Goal: Information Seeking & Learning: Find contact information

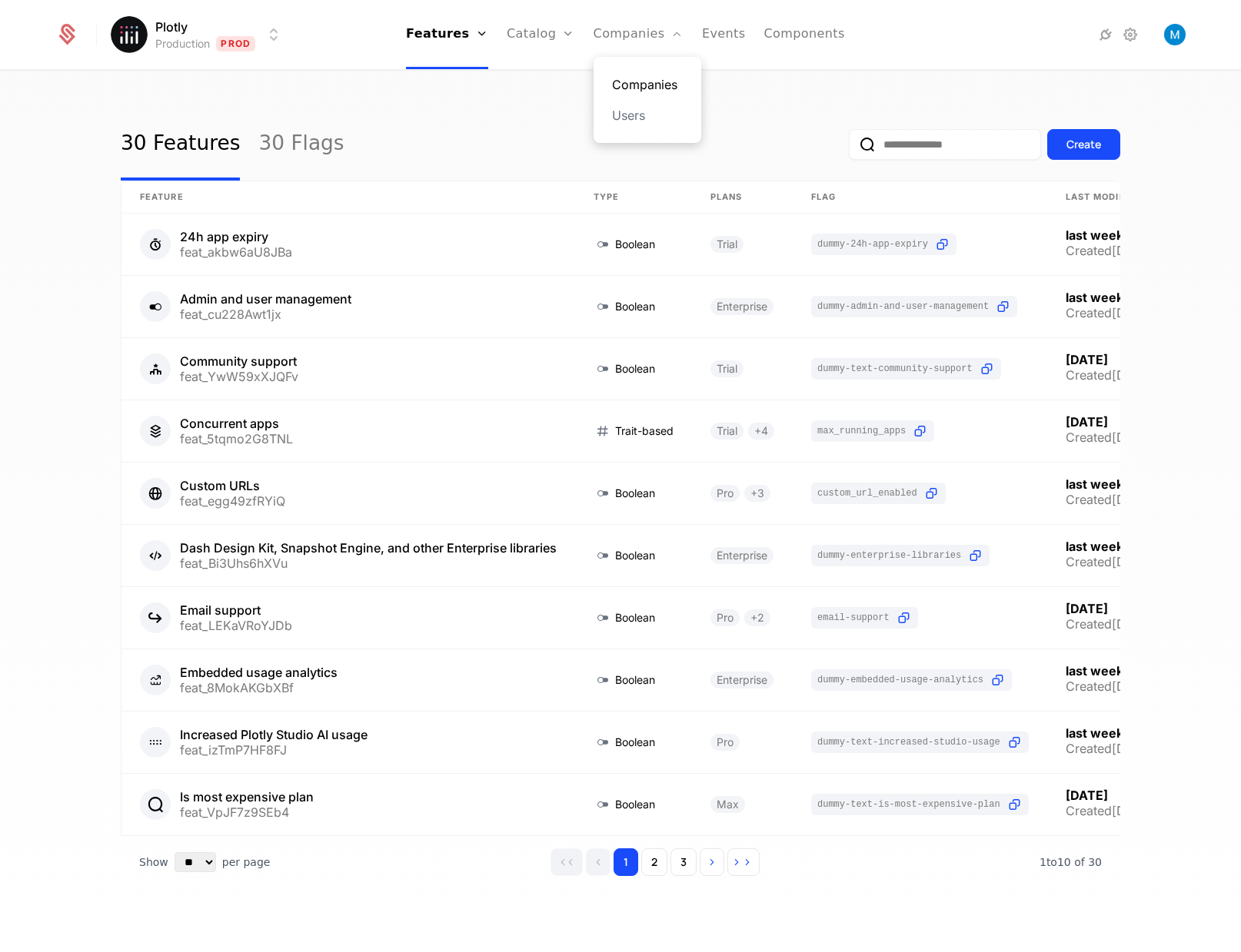
click at [643, 89] on link "Companies" at bounding box center [647, 83] width 71 height 18
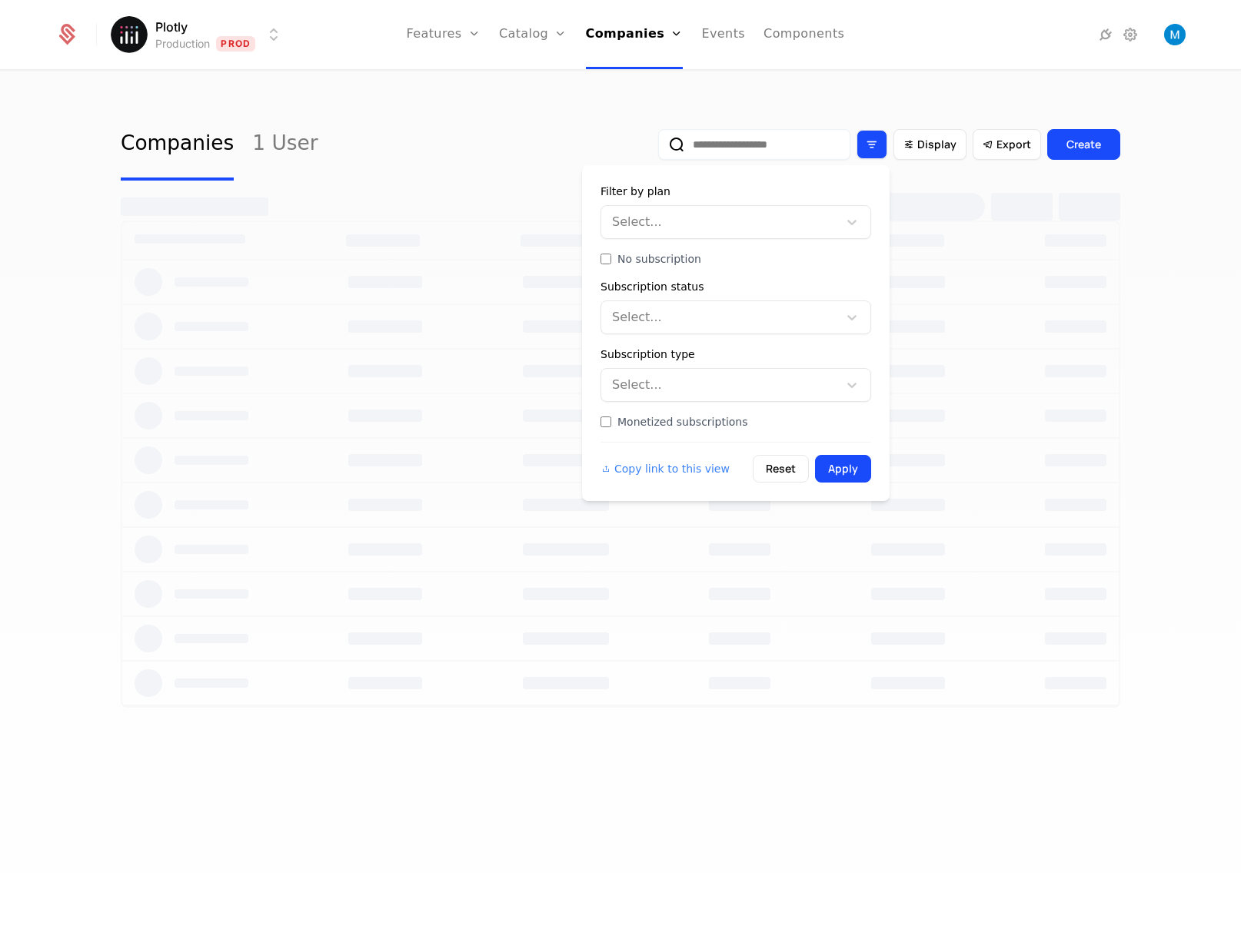
click at [867, 144] on div "Filter options" at bounding box center [871, 144] width 31 height 29
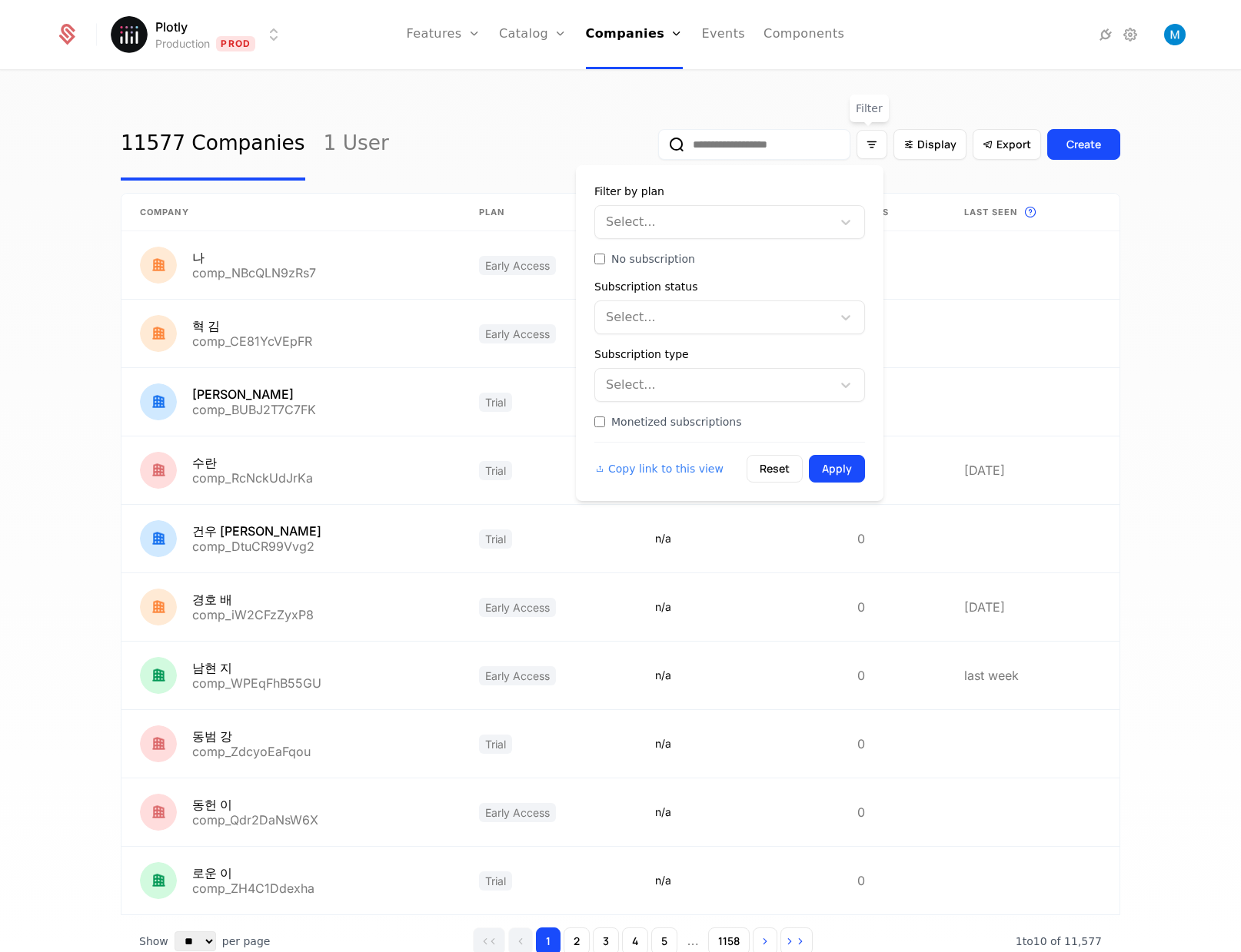
click at [789, 218] on div at bounding box center [715, 222] width 215 height 21
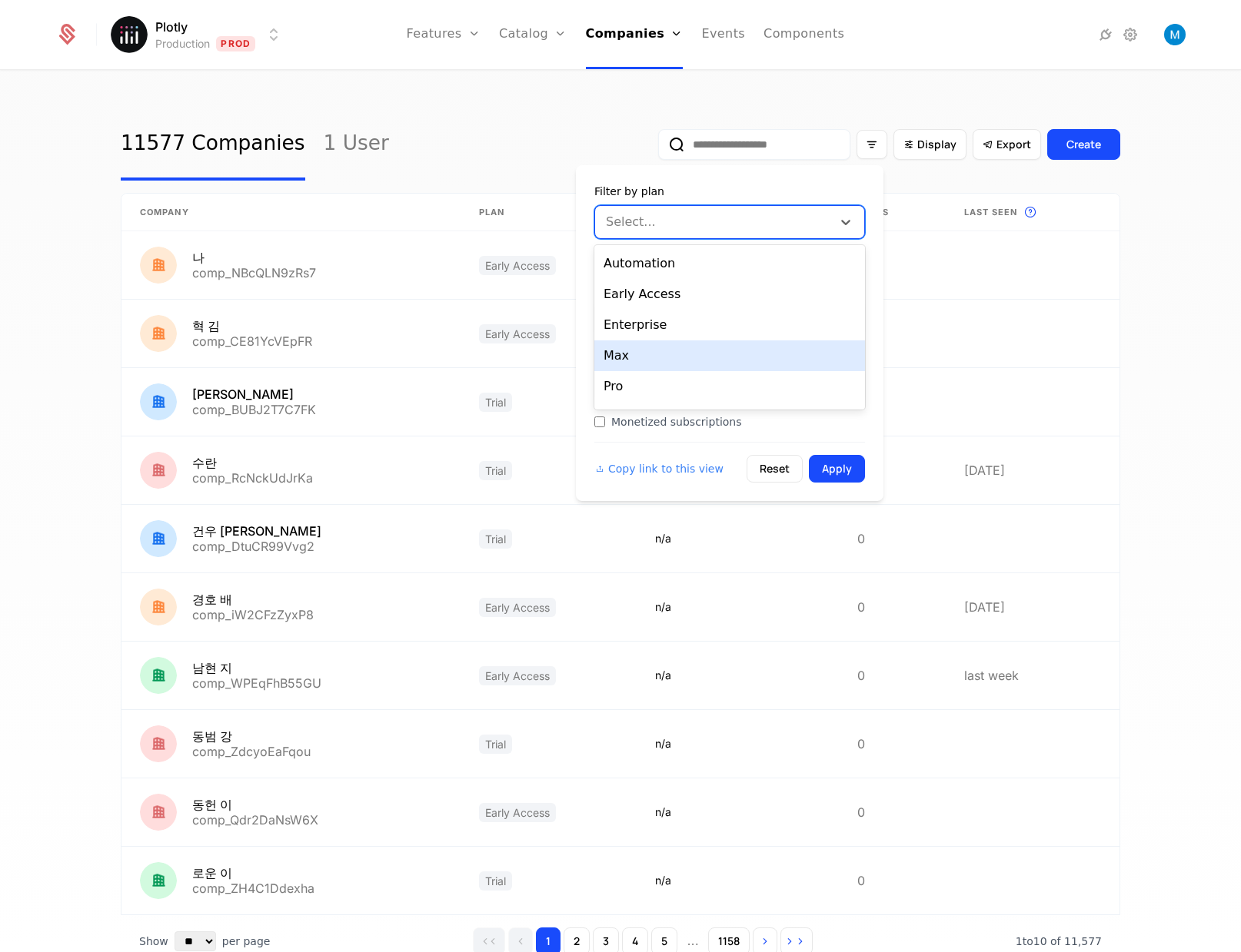
click at [669, 362] on div "Max" at bounding box center [729, 356] width 271 height 31
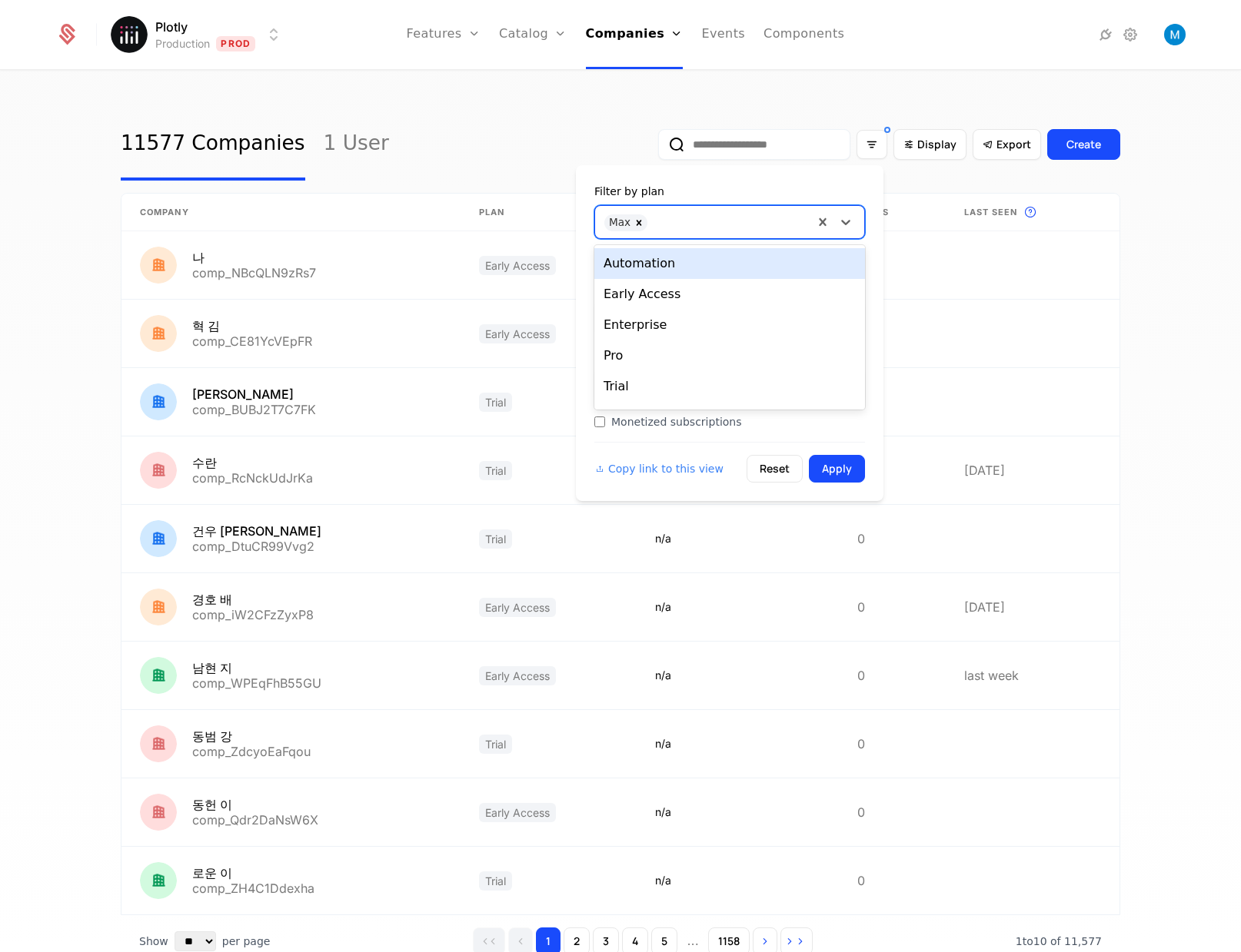
click at [743, 223] on div at bounding box center [728, 221] width 149 height 21
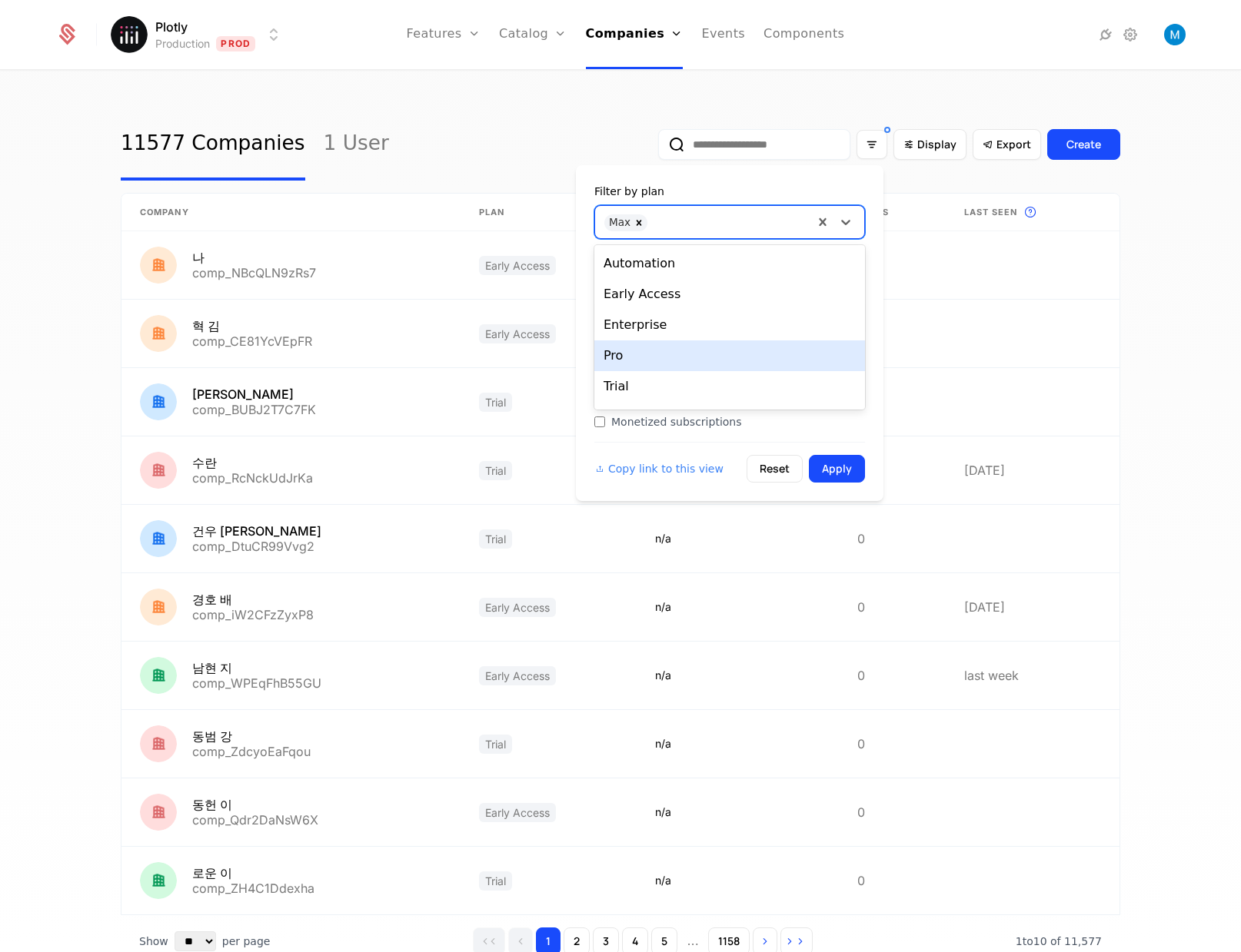
click at [681, 361] on div "Pro" at bounding box center [729, 356] width 271 height 31
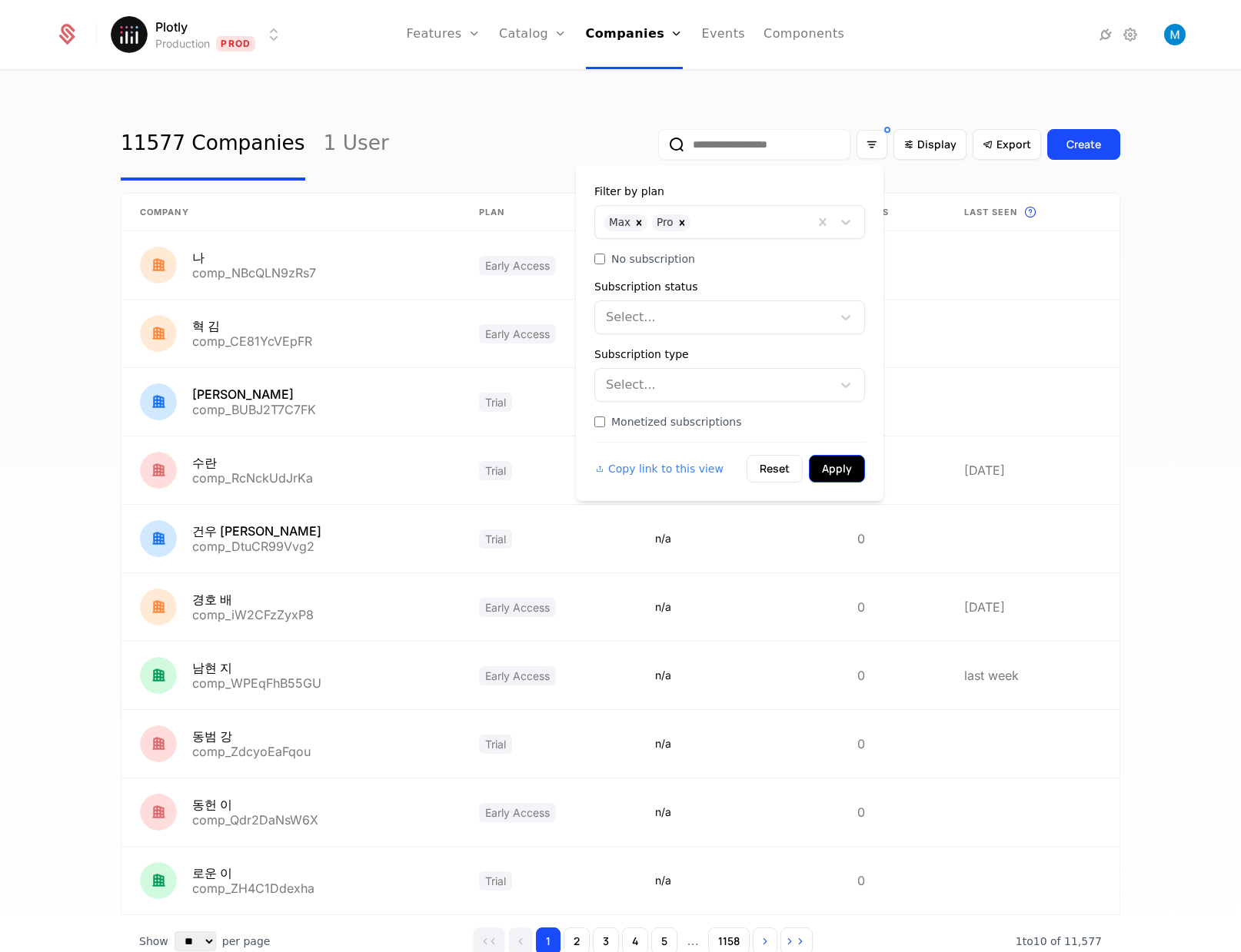
click at [853, 475] on button "Apply" at bounding box center [836, 468] width 56 height 28
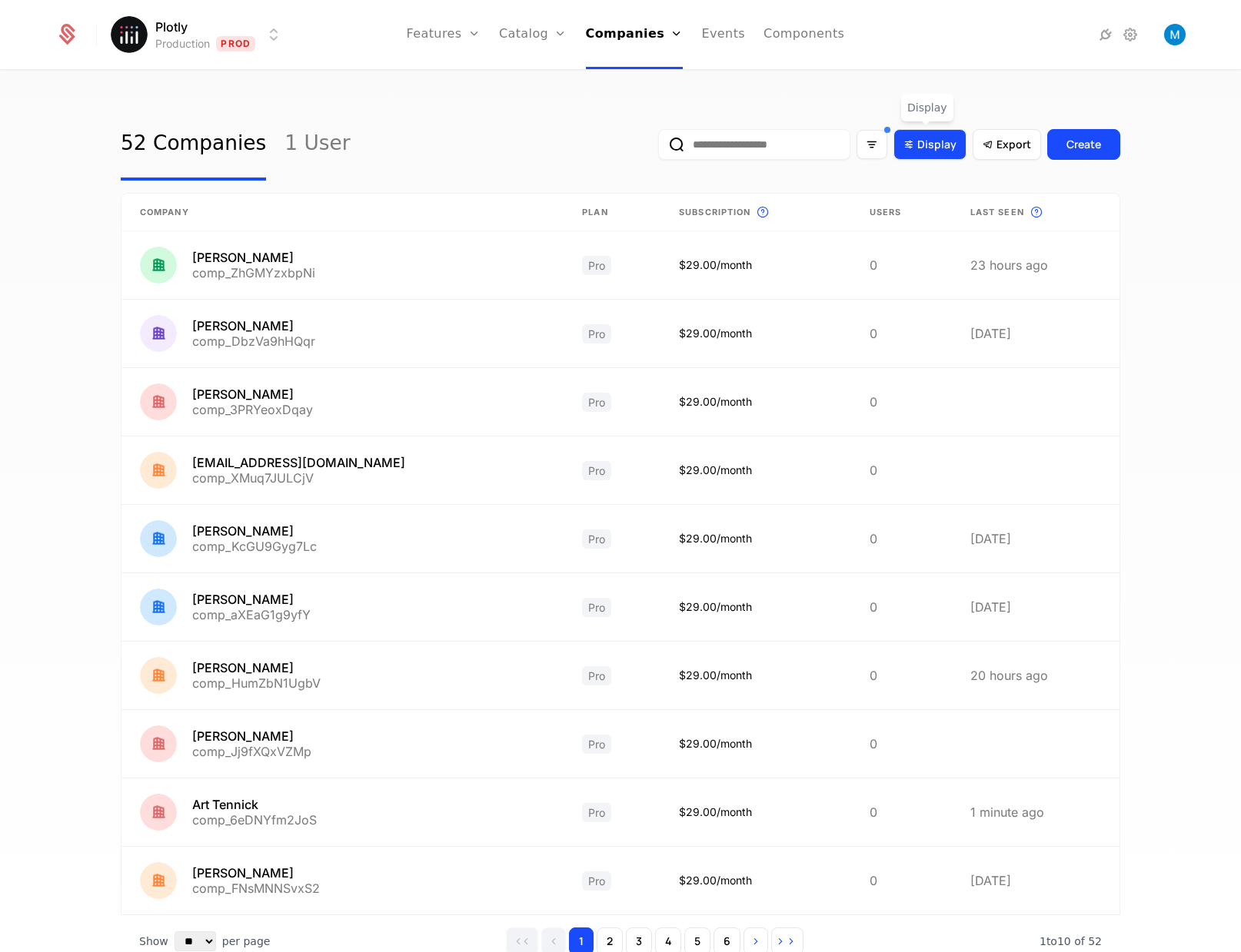
click at [939, 136] on div "Display" at bounding box center [930, 145] width 73 height 31
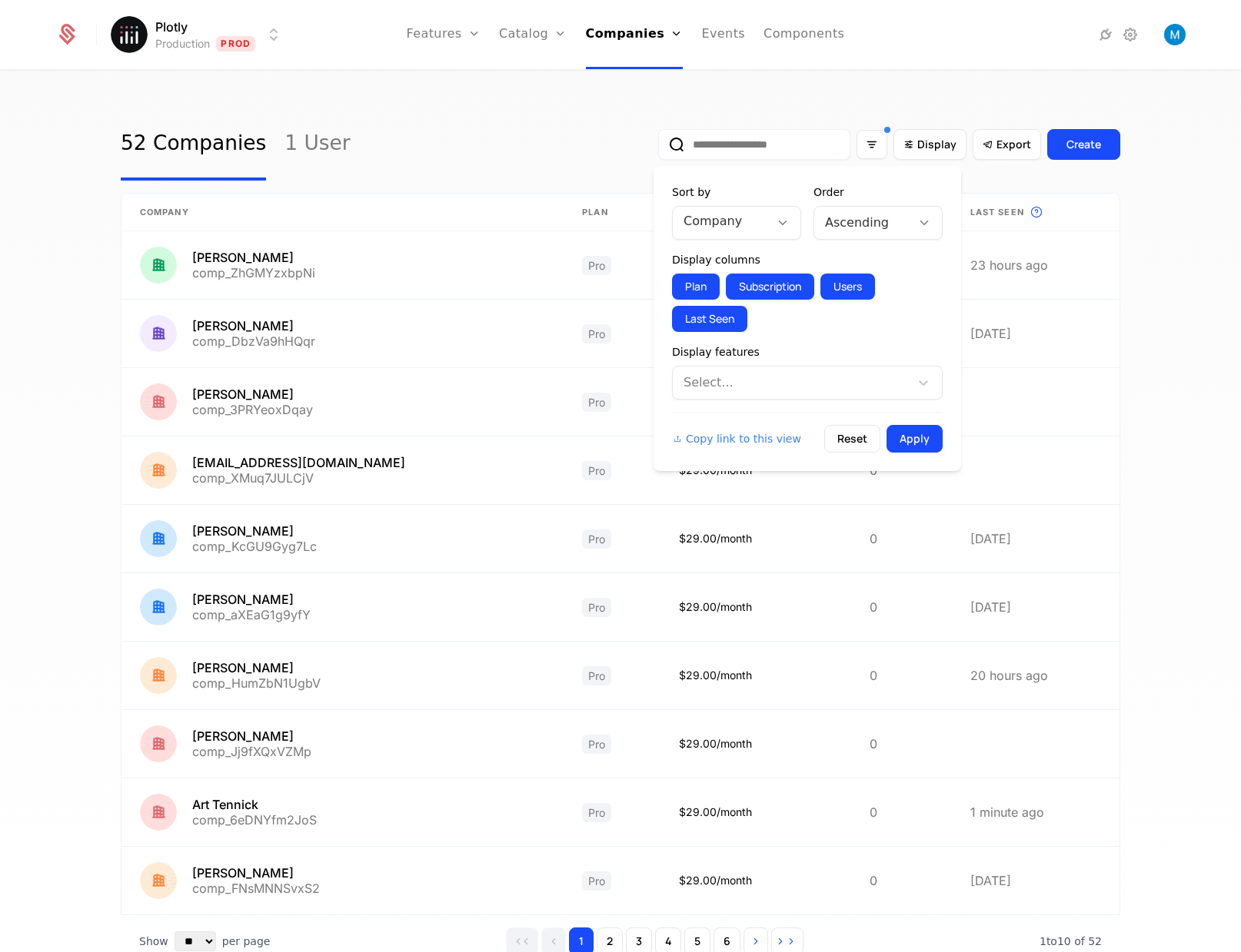
click at [766, 226] on div "Company" at bounding box center [721, 223] width 97 height 31
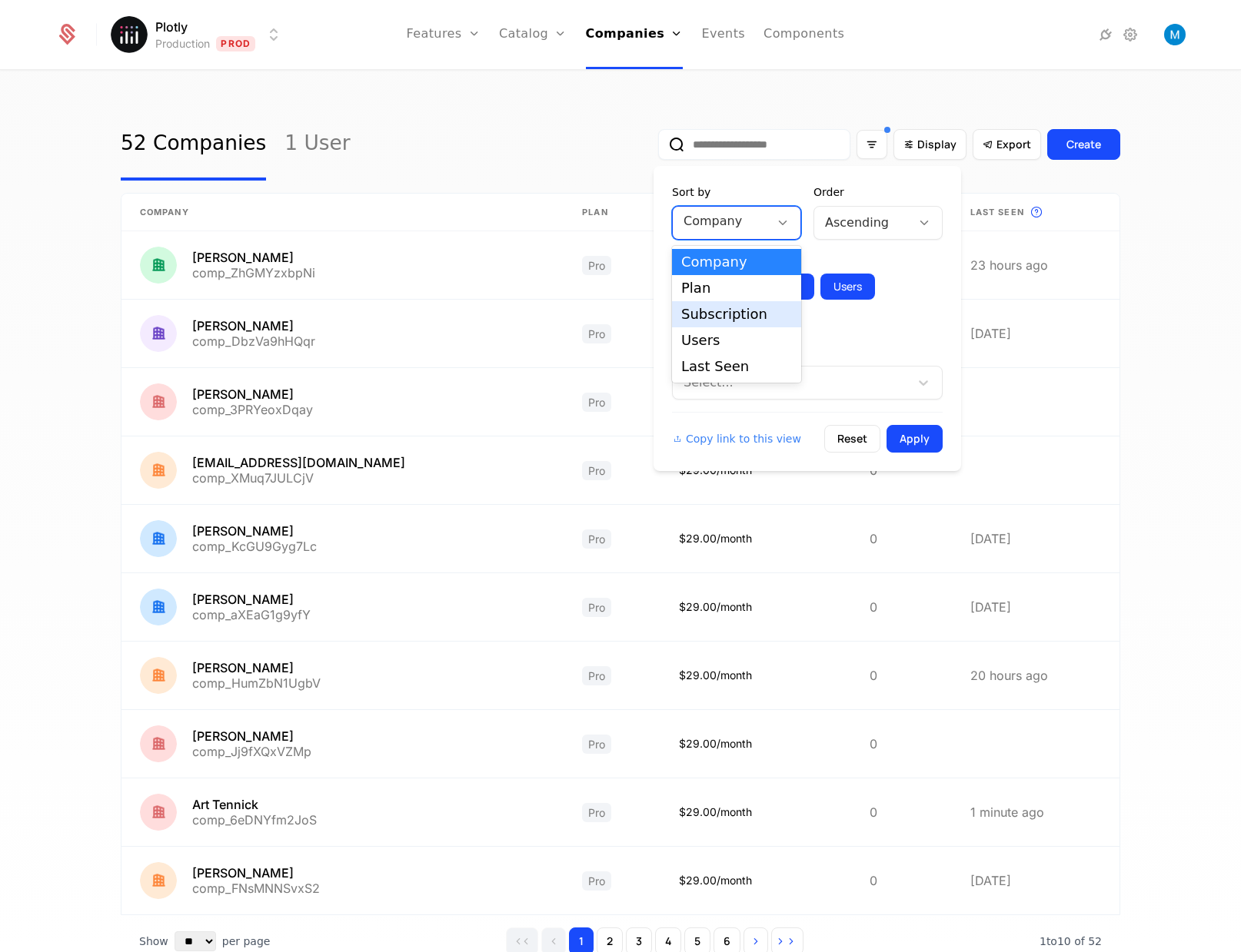
click at [937, 322] on div "Plan Subscription Users Last Seen" at bounding box center [807, 302] width 271 height 59
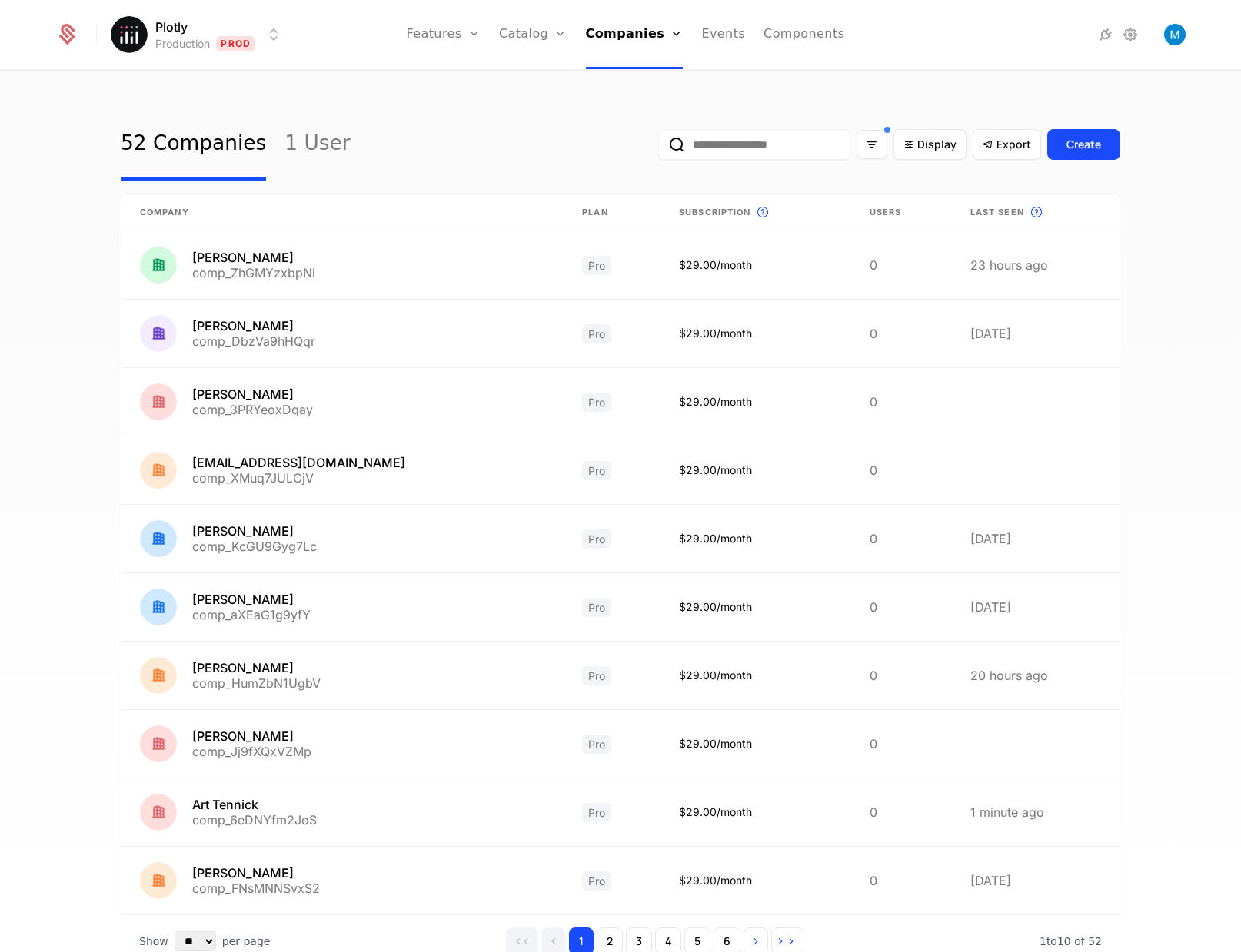
click at [559, 155] on div "52 Companies 1 User Display Export Create" at bounding box center [620, 144] width 999 height 72
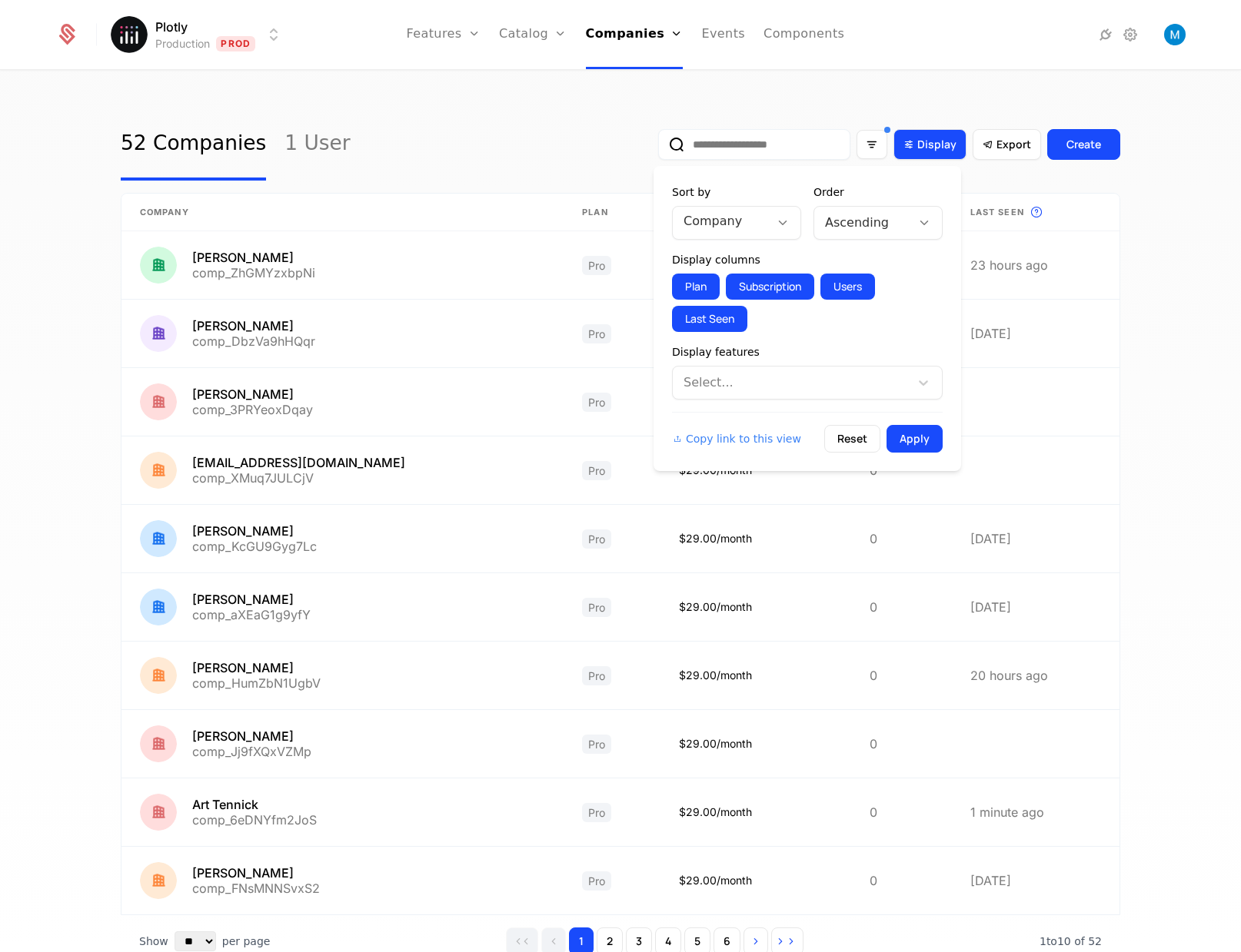
click at [904, 144] on icon "Display" at bounding box center [908, 144] width 13 height 13
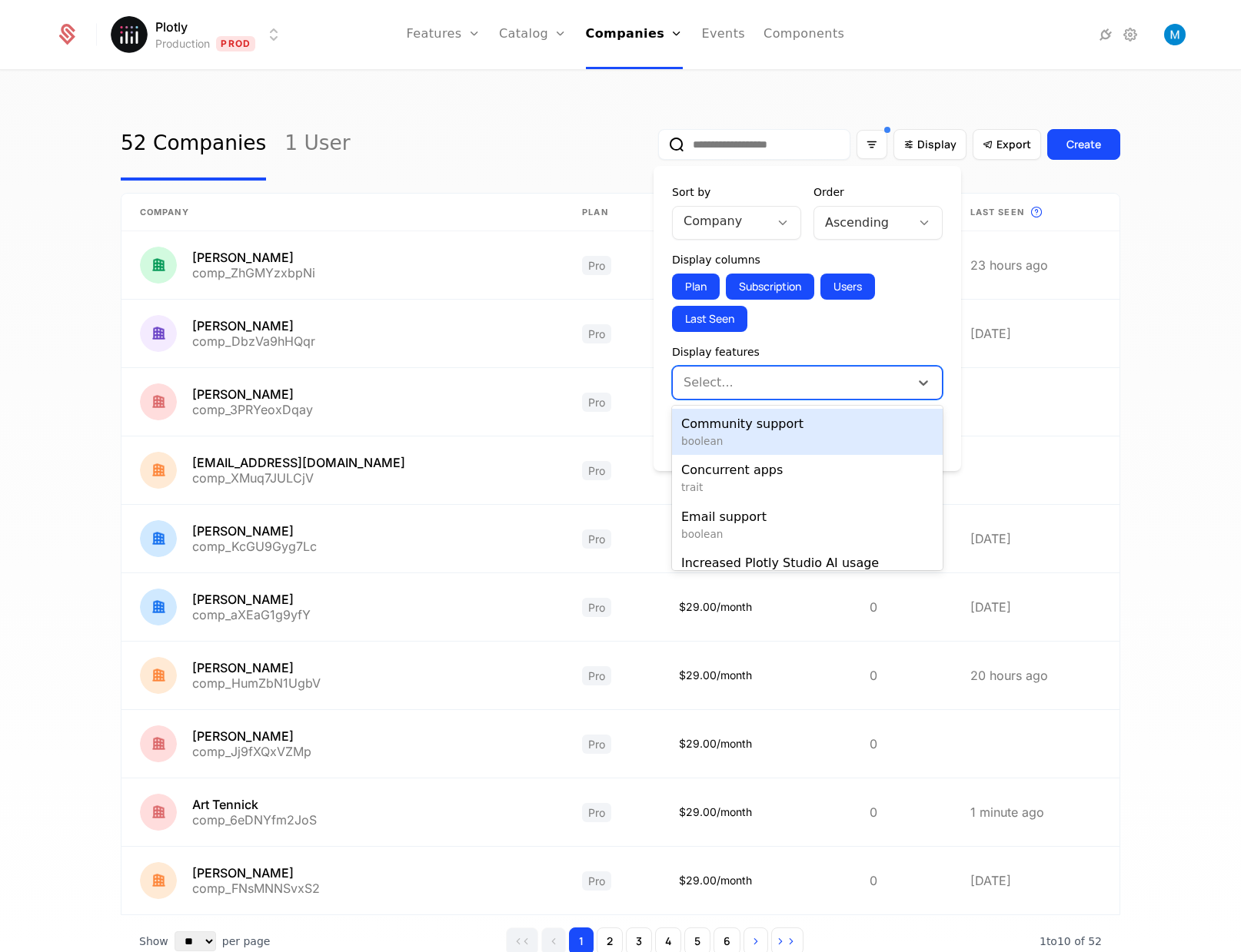
click at [795, 389] on div at bounding box center [793, 383] width 215 height 21
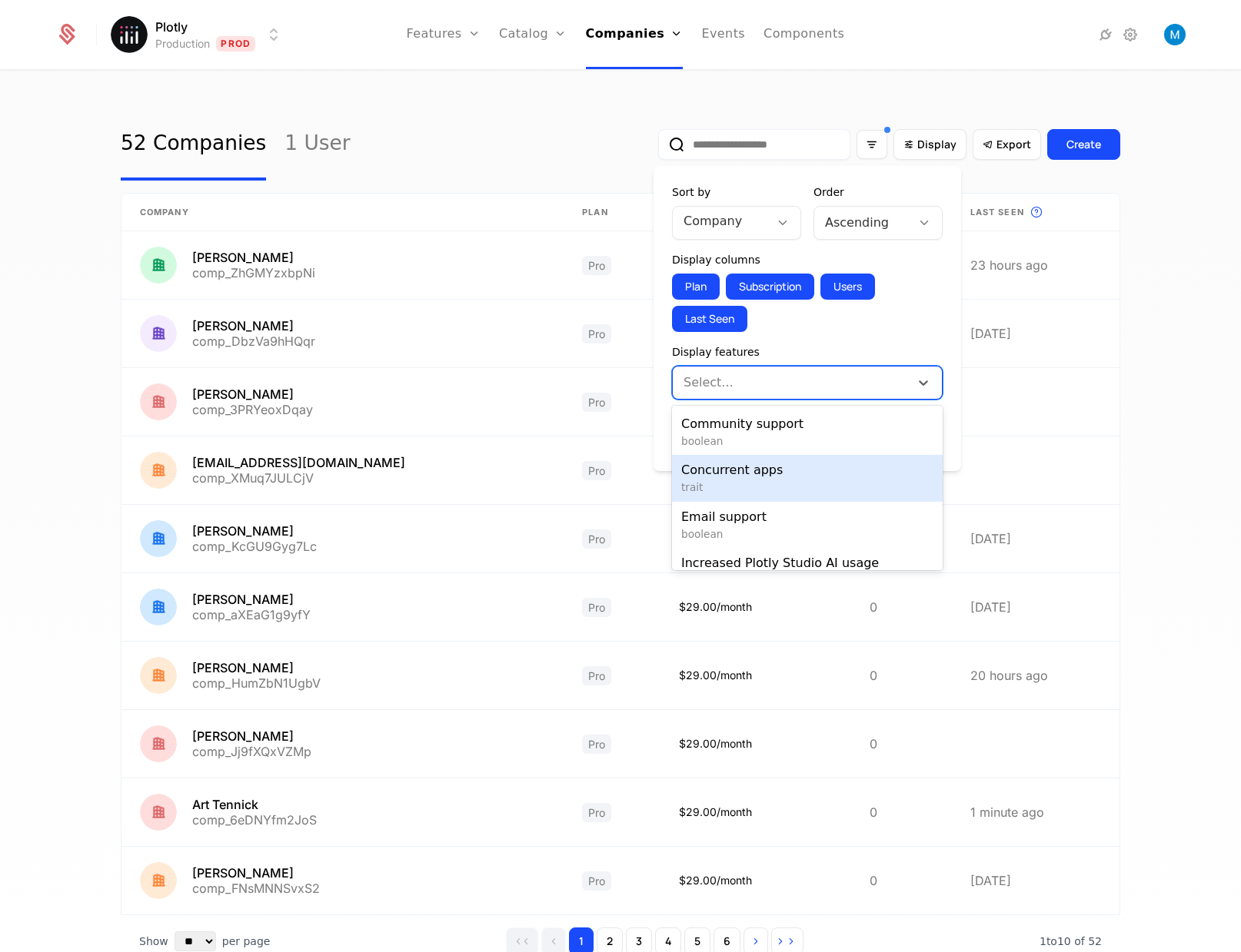
scroll to position [260, 0]
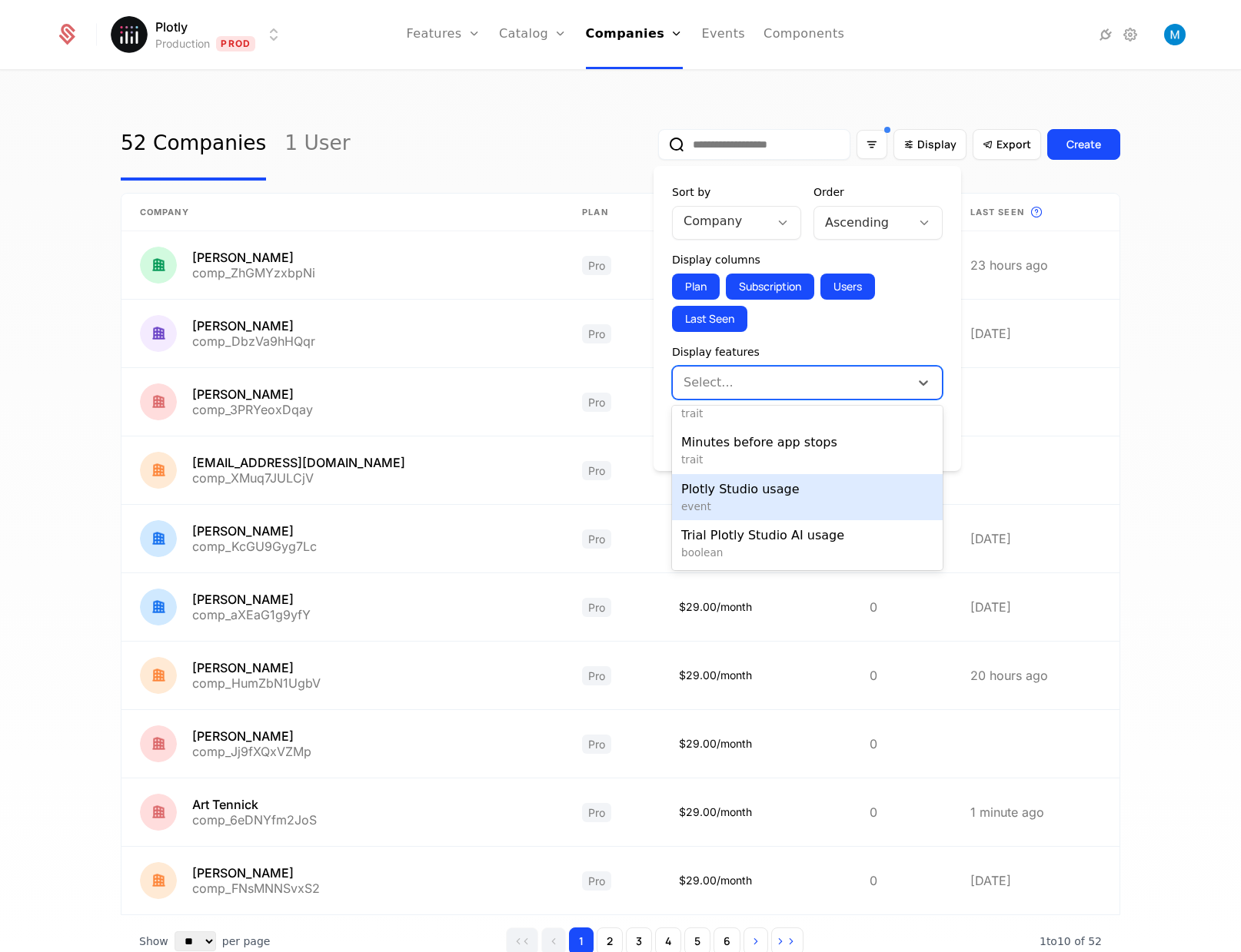
click at [868, 507] on span "event" at bounding box center [807, 507] width 252 height 15
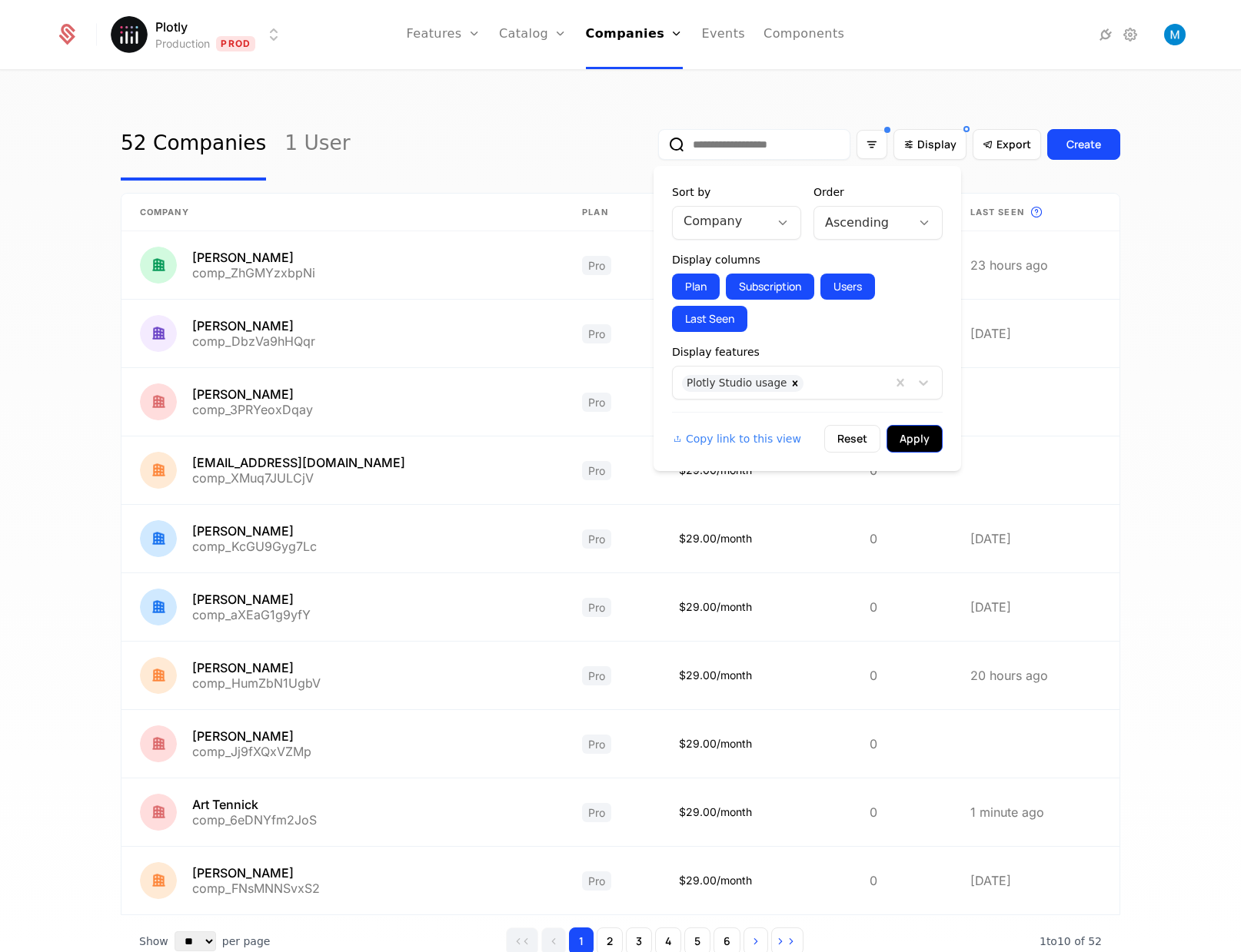
click at [930, 440] on button "Apply" at bounding box center [914, 439] width 56 height 28
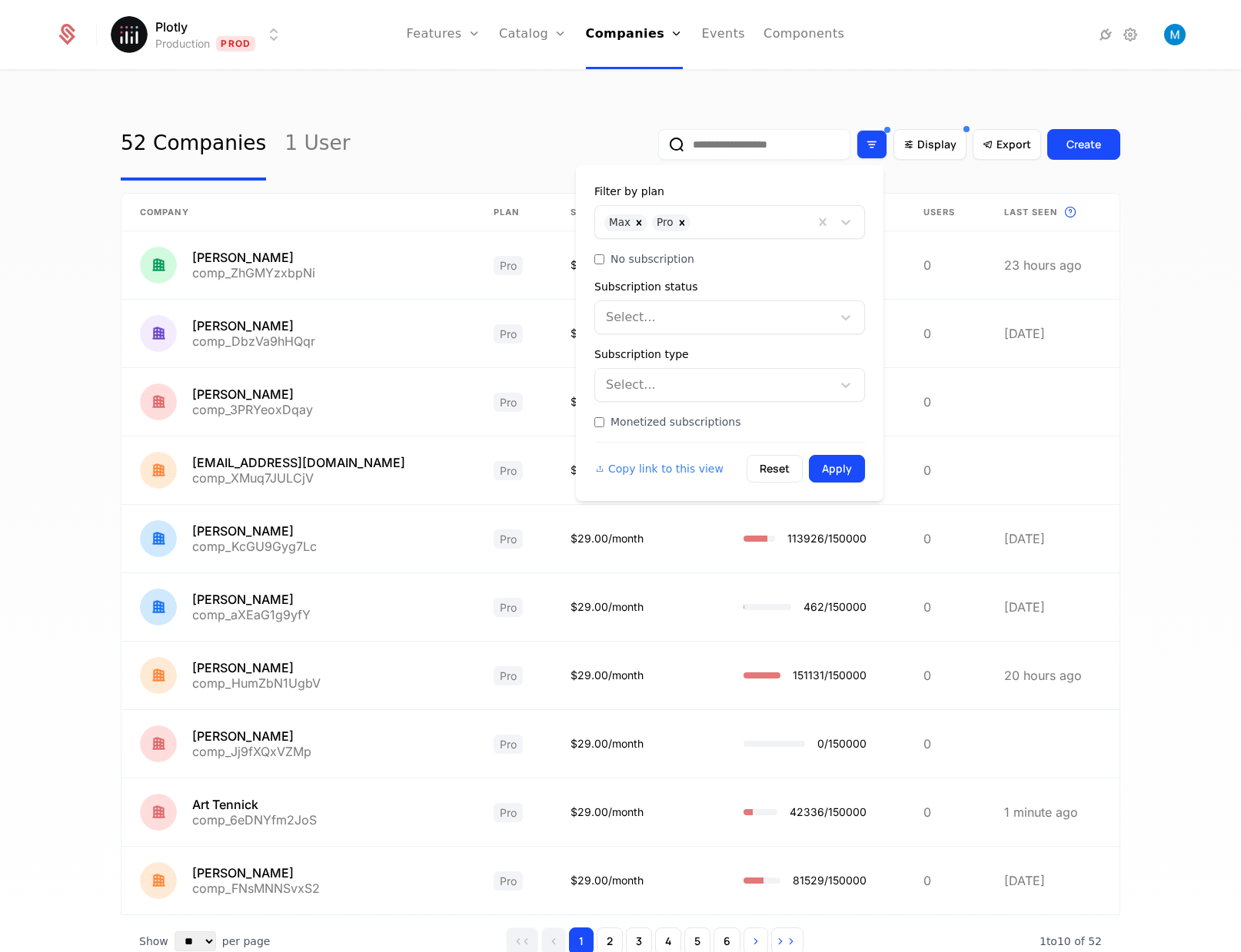
click at [865, 143] on icon "Filter options" at bounding box center [871, 144] width 13 height 13
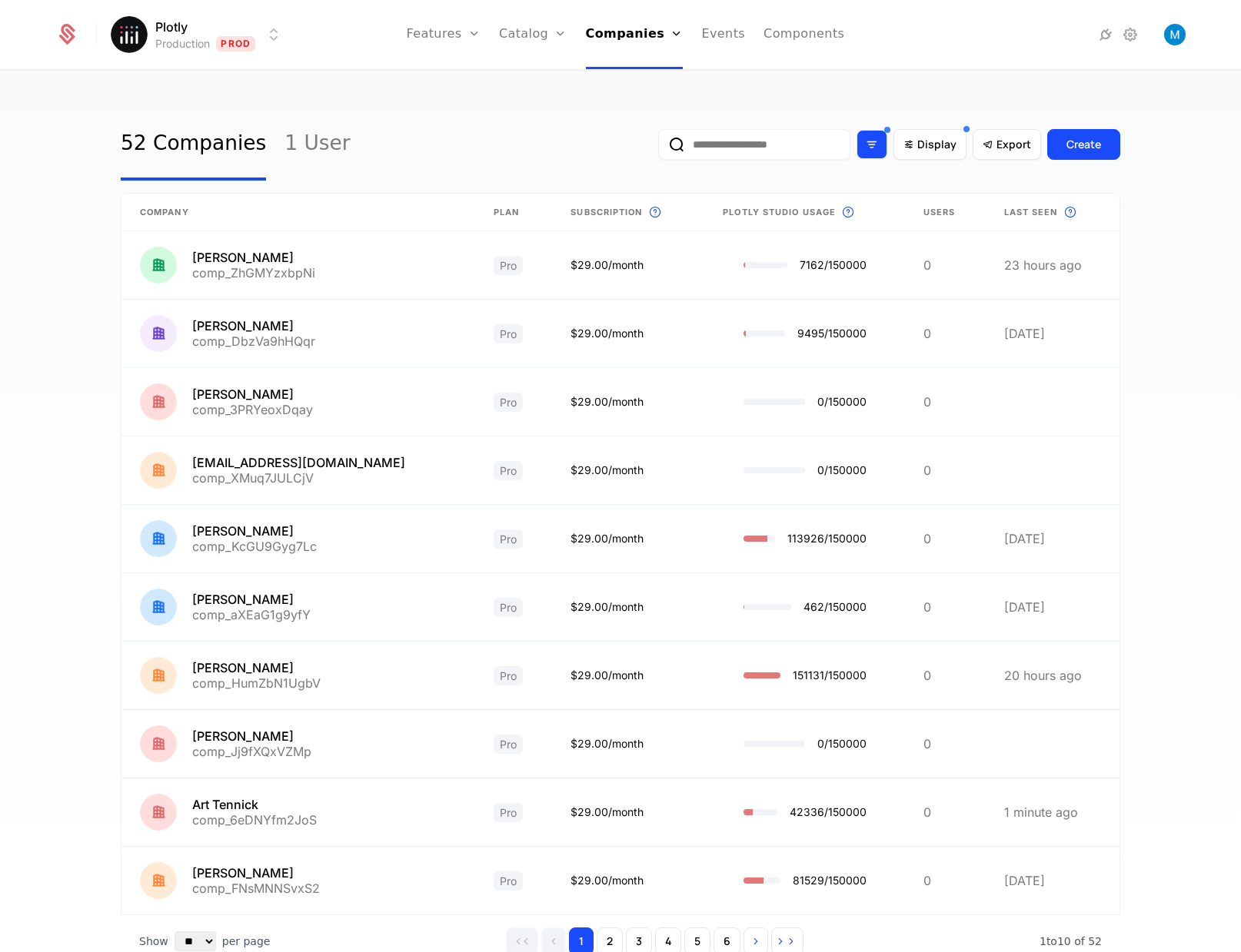
click at [865, 143] on icon "Filter options" at bounding box center [871, 144] width 13 height 13
click at [946, 142] on span "Display" at bounding box center [936, 145] width 39 height 15
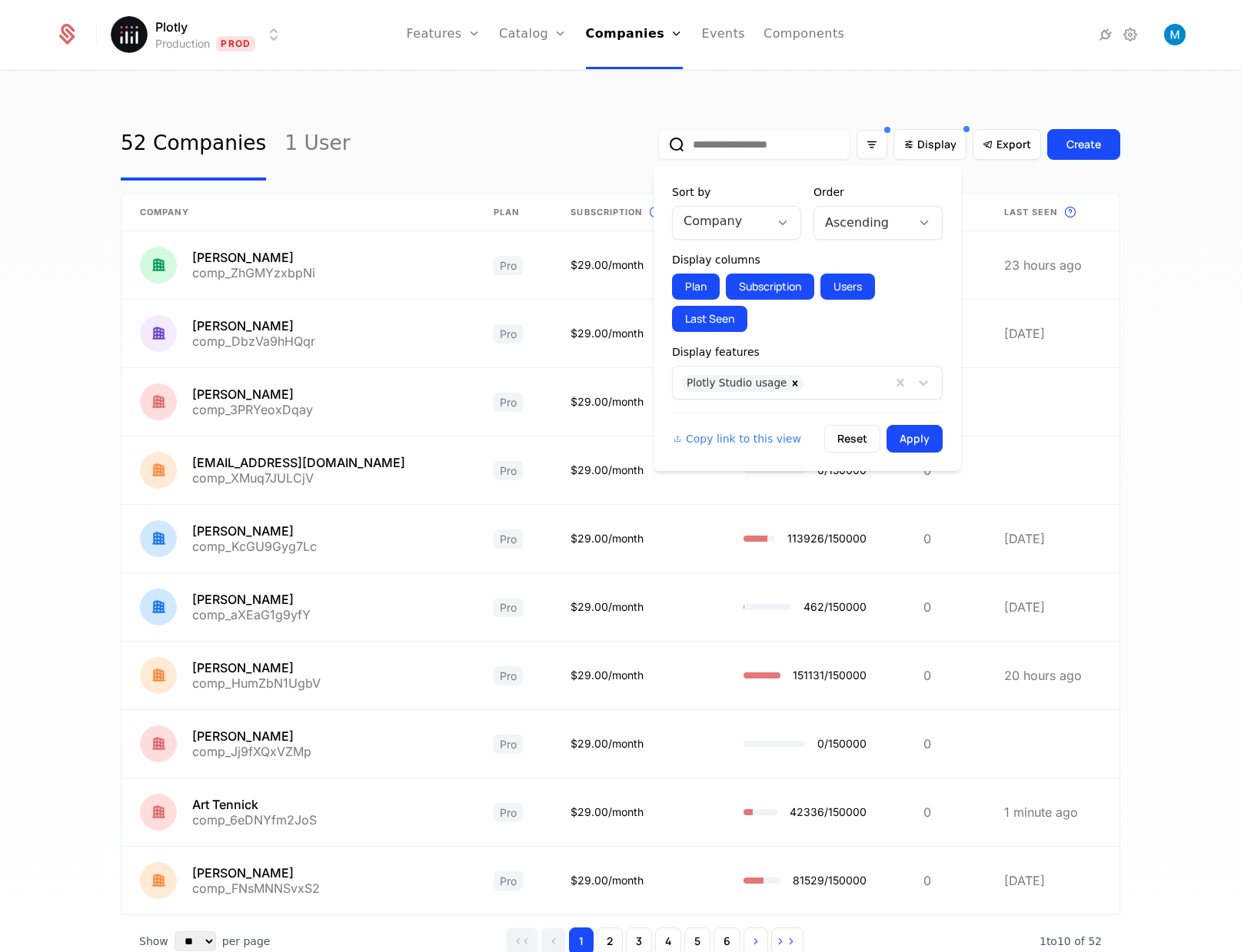
click at [758, 224] on div "Company" at bounding box center [721, 223] width 97 height 31
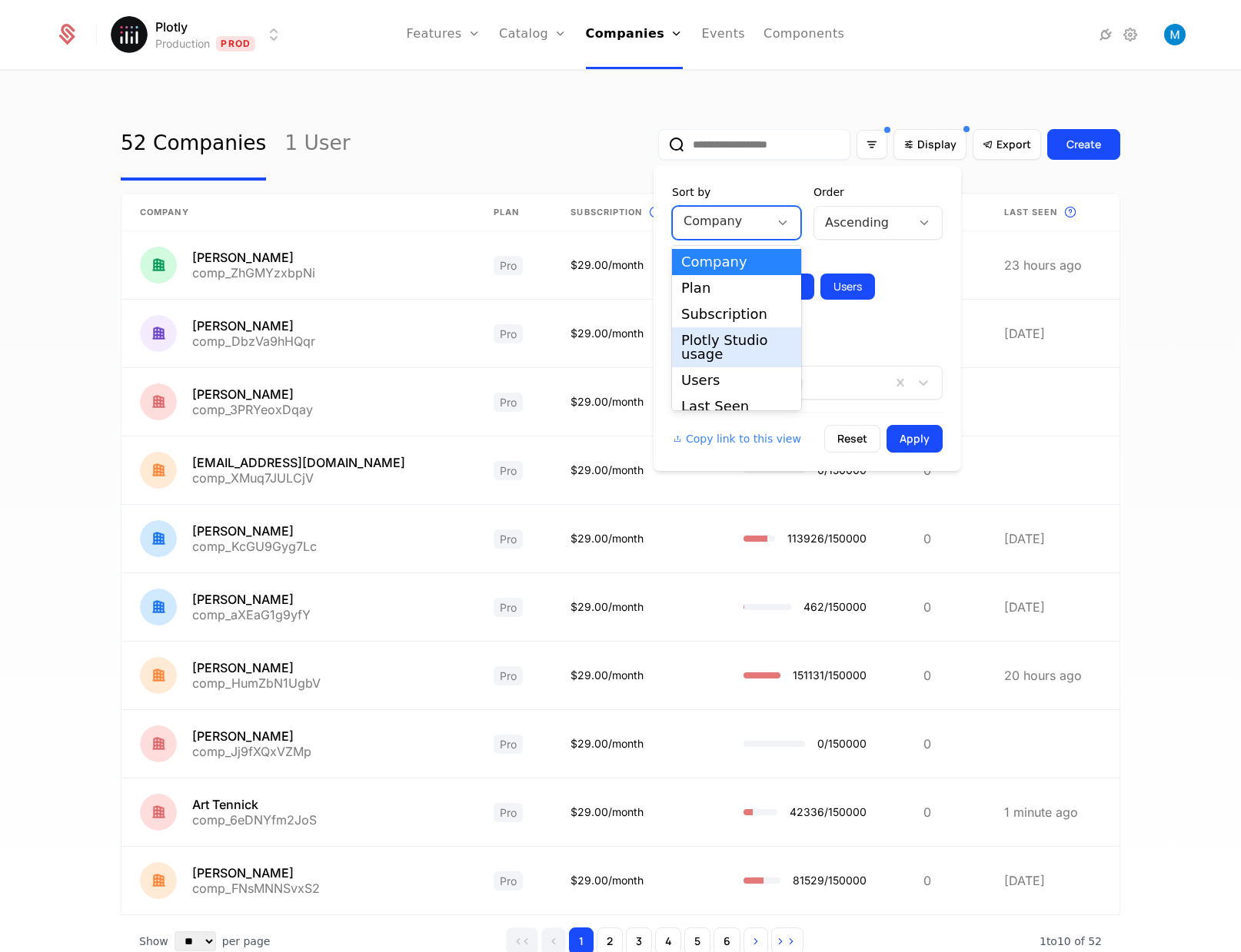
click at [739, 352] on div "Plotly Studio usage" at bounding box center [736, 347] width 110 height 28
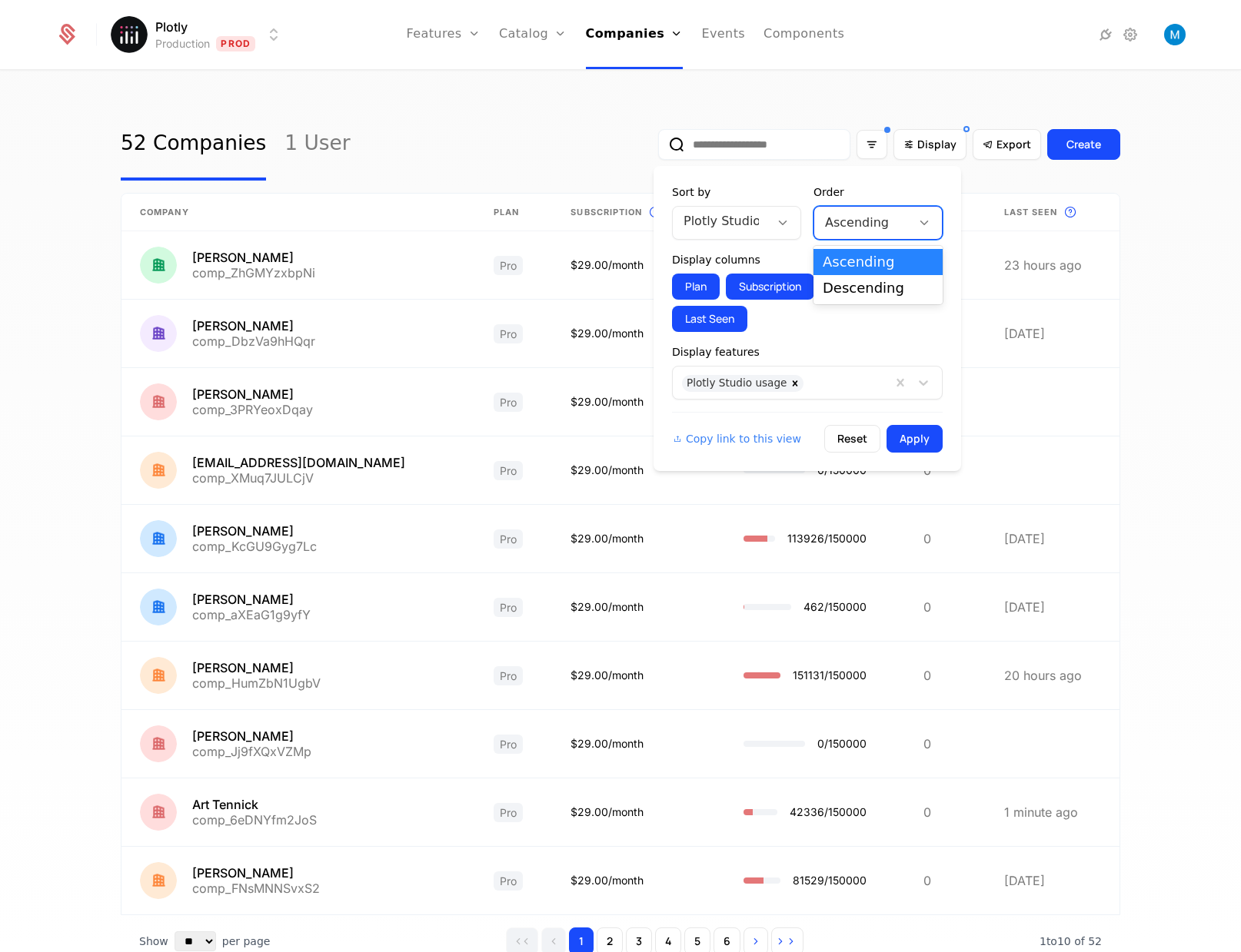
click at [866, 218] on div at bounding box center [862, 223] width 75 height 21
click at [878, 288] on div "Descending" at bounding box center [877, 288] width 110 height 13
click at [926, 441] on button "Apply" at bounding box center [914, 439] width 56 height 28
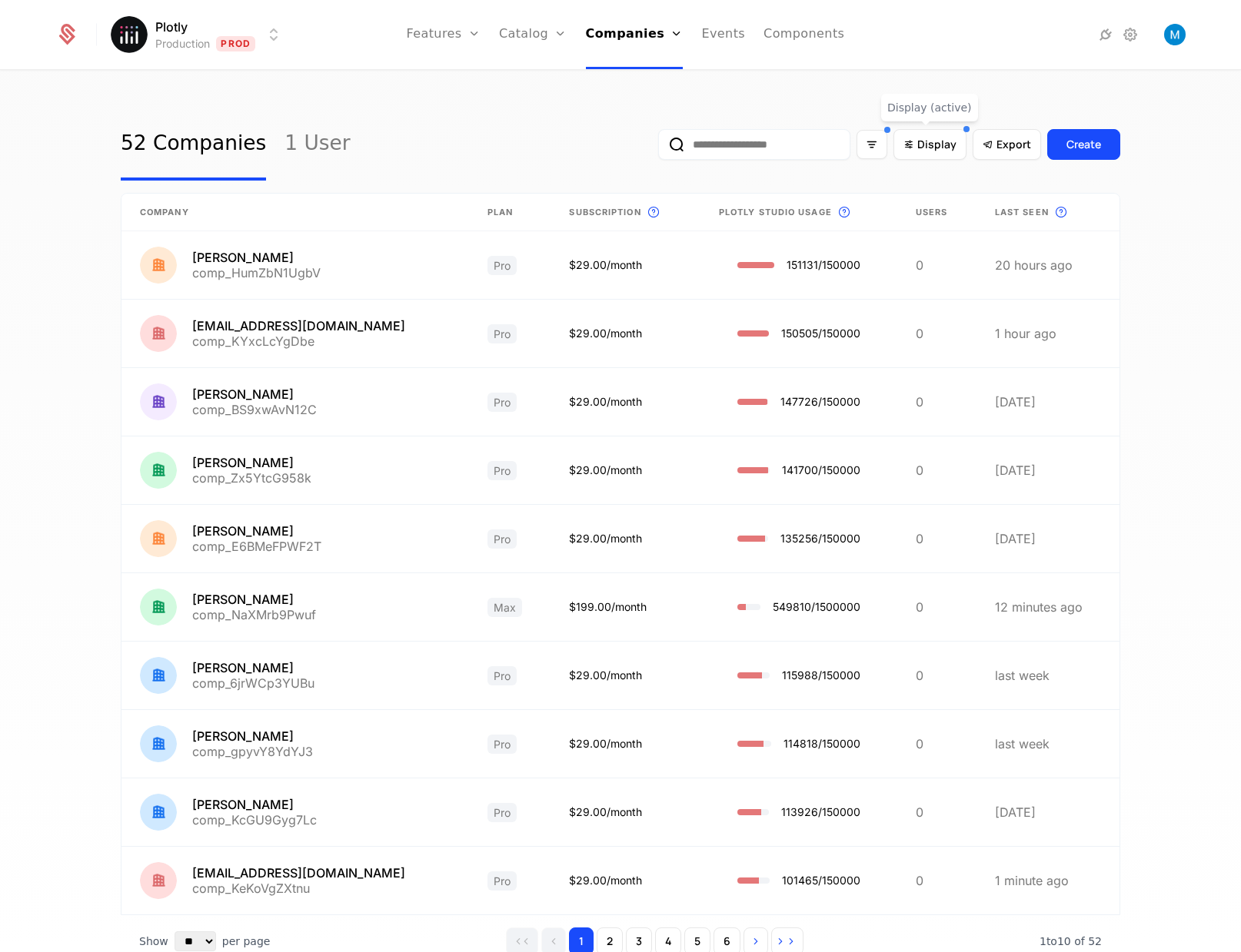
click at [64, 275] on div "52 Companies 1 User Display Export Create Company Plan Subscription This is the…" at bounding box center [620, 515] width 1241 height 890
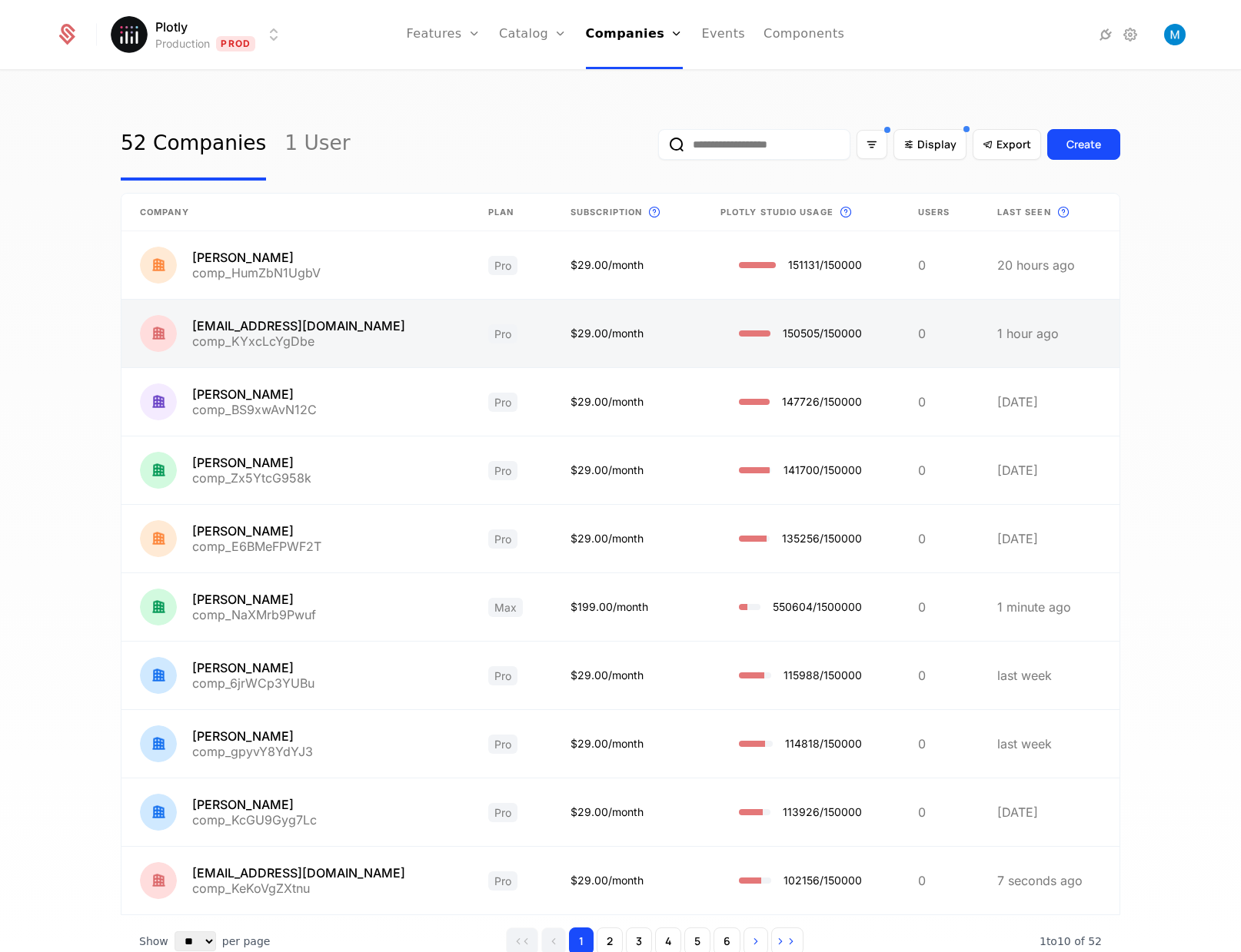
click at [336, 339] on link at bounding box center [296, 333] width 348 height 67
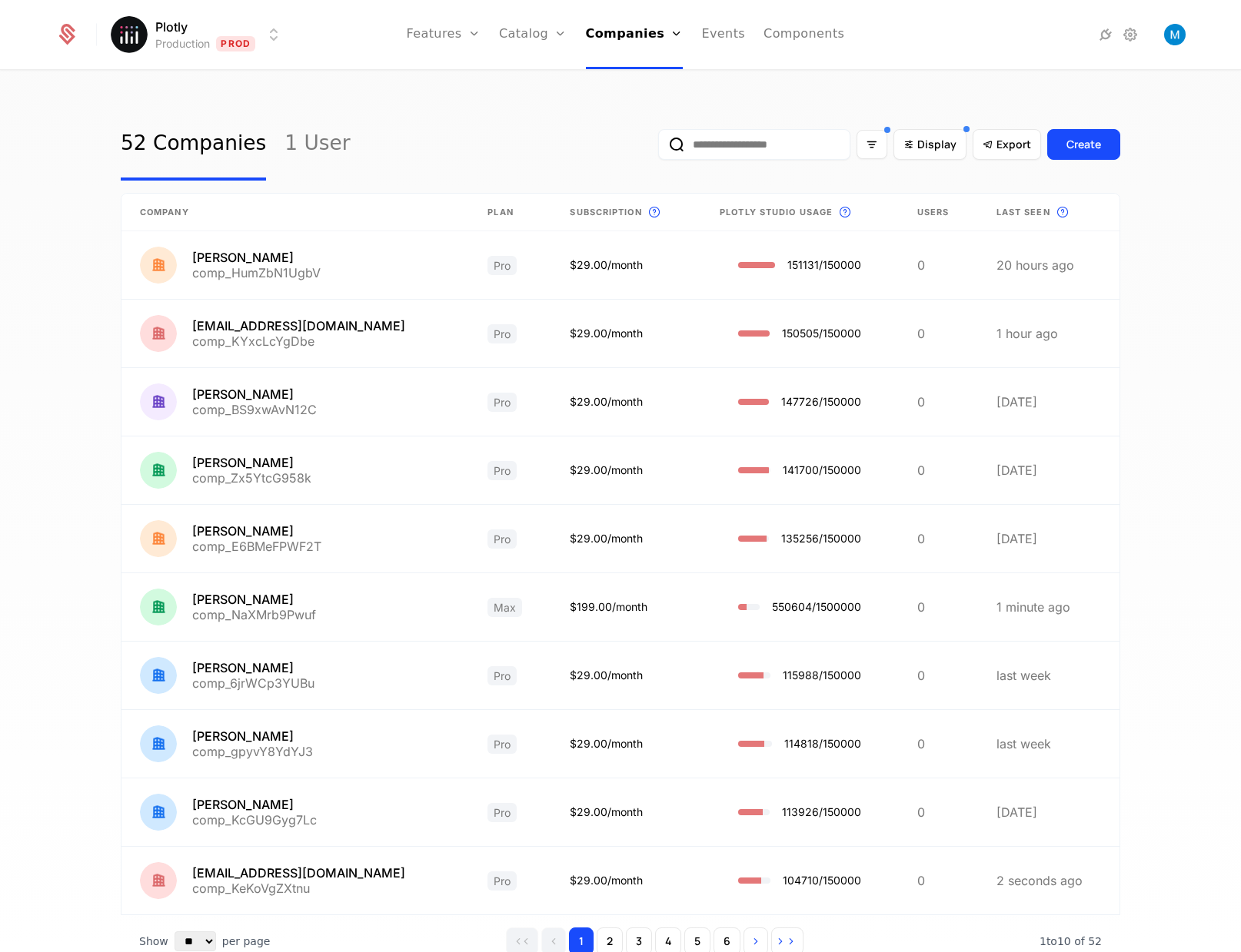
click at [72, 469] on div "52 Companies 1 User Display Export Create Company Plan Subscription This is the…" at bounding box center [620, 515] width 1241 height 890
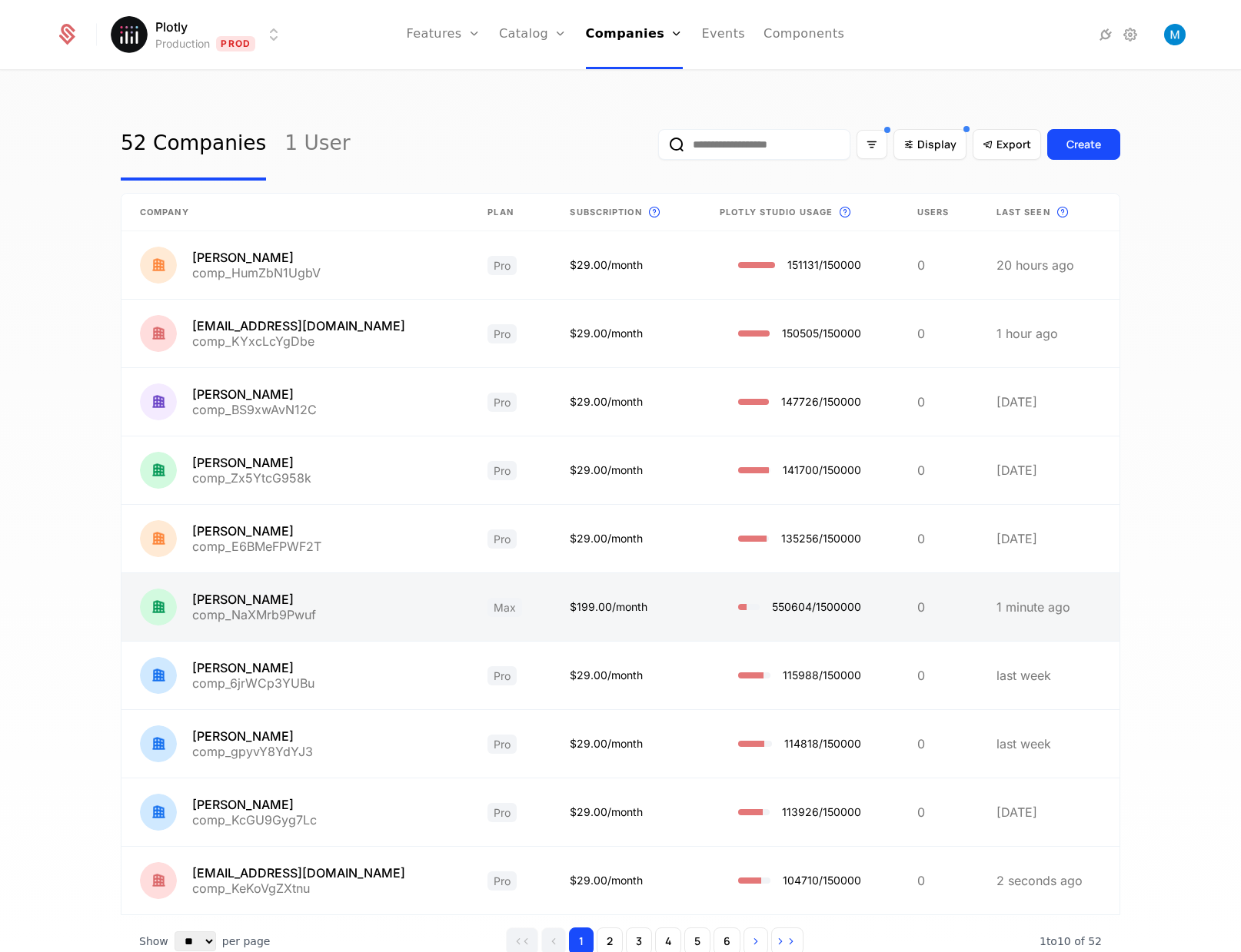
scroll to position [67, 0]
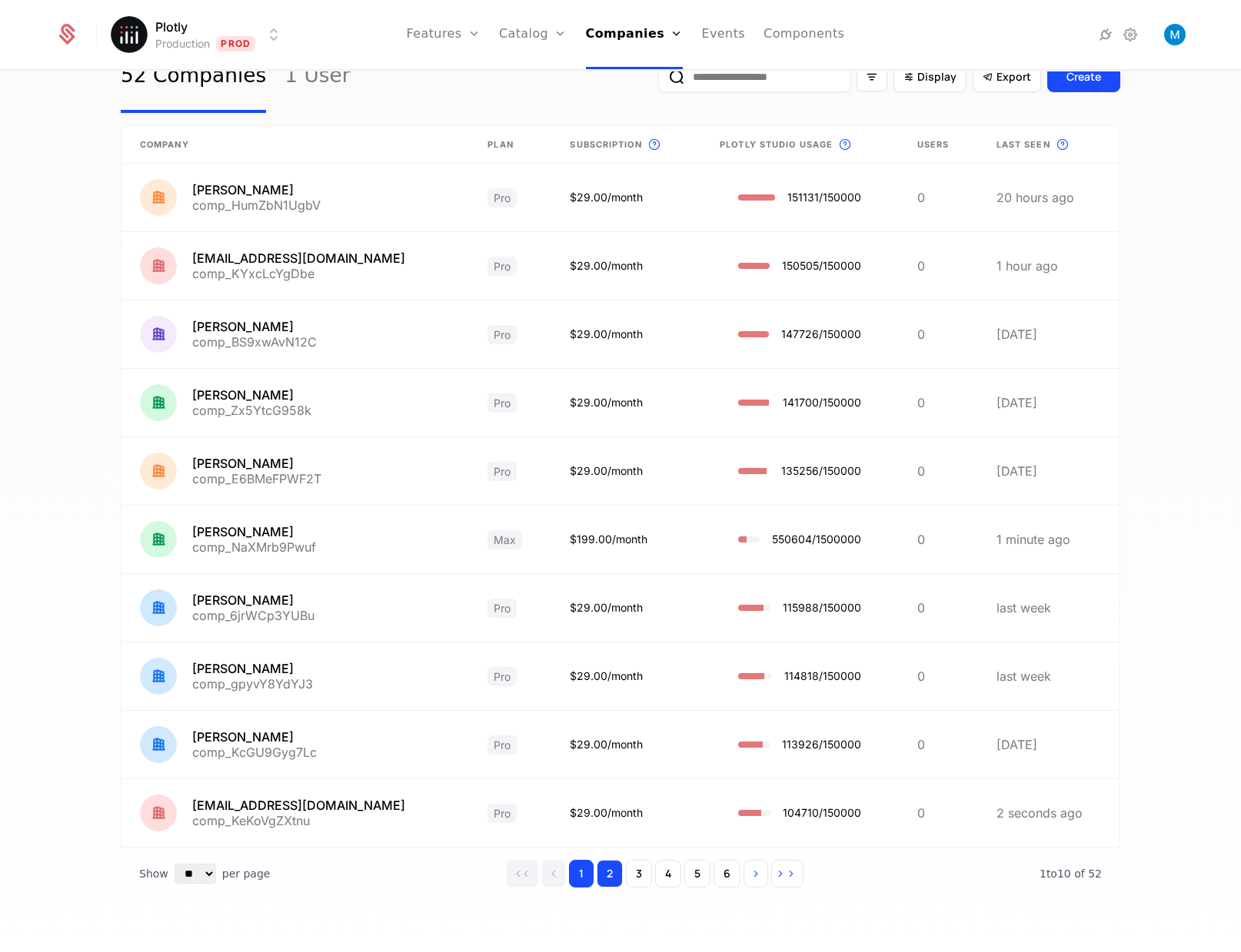
click at [611, 876] on button "2" at bounding box center [609, 873] width 26 height 28
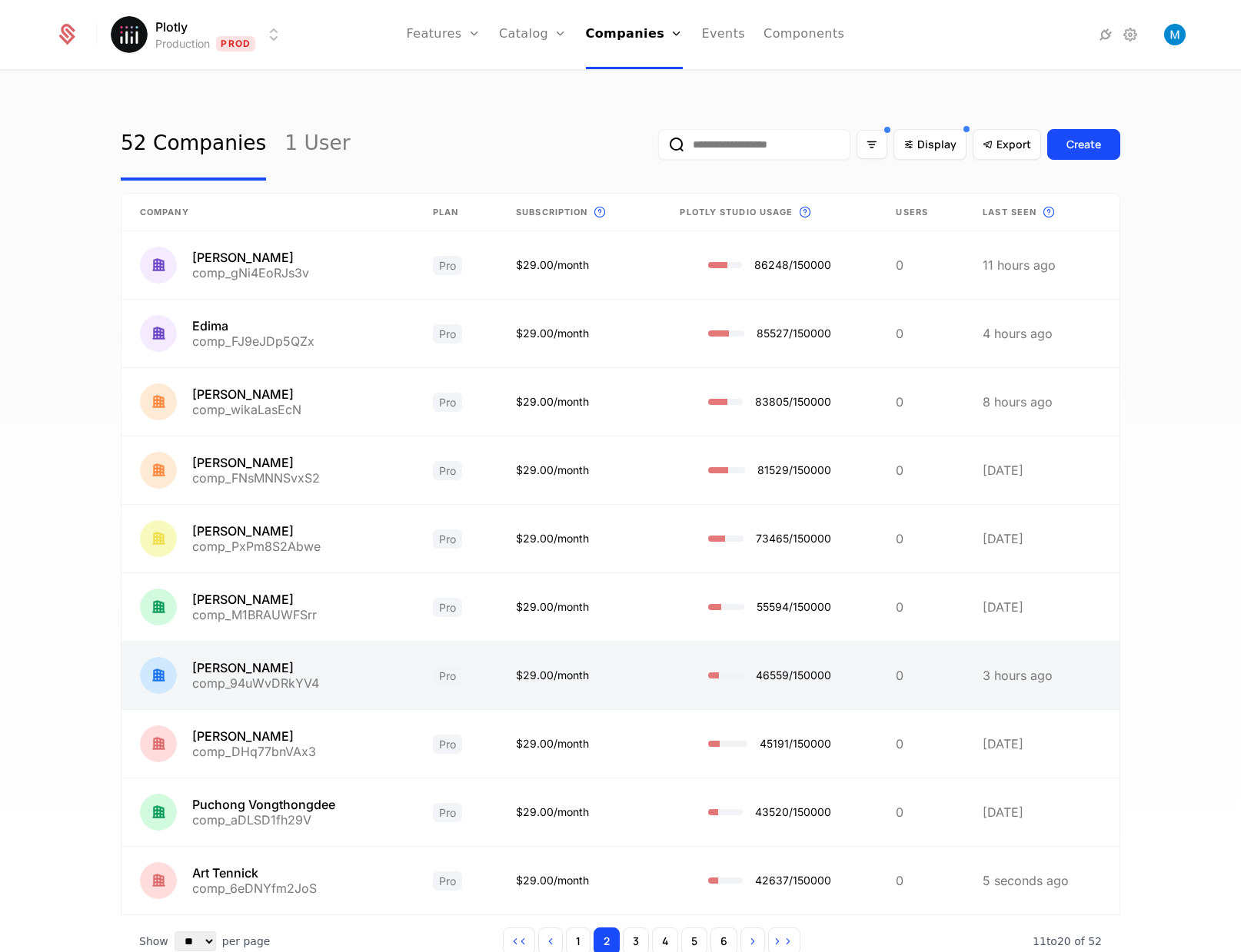
scroll to position [67, 0]
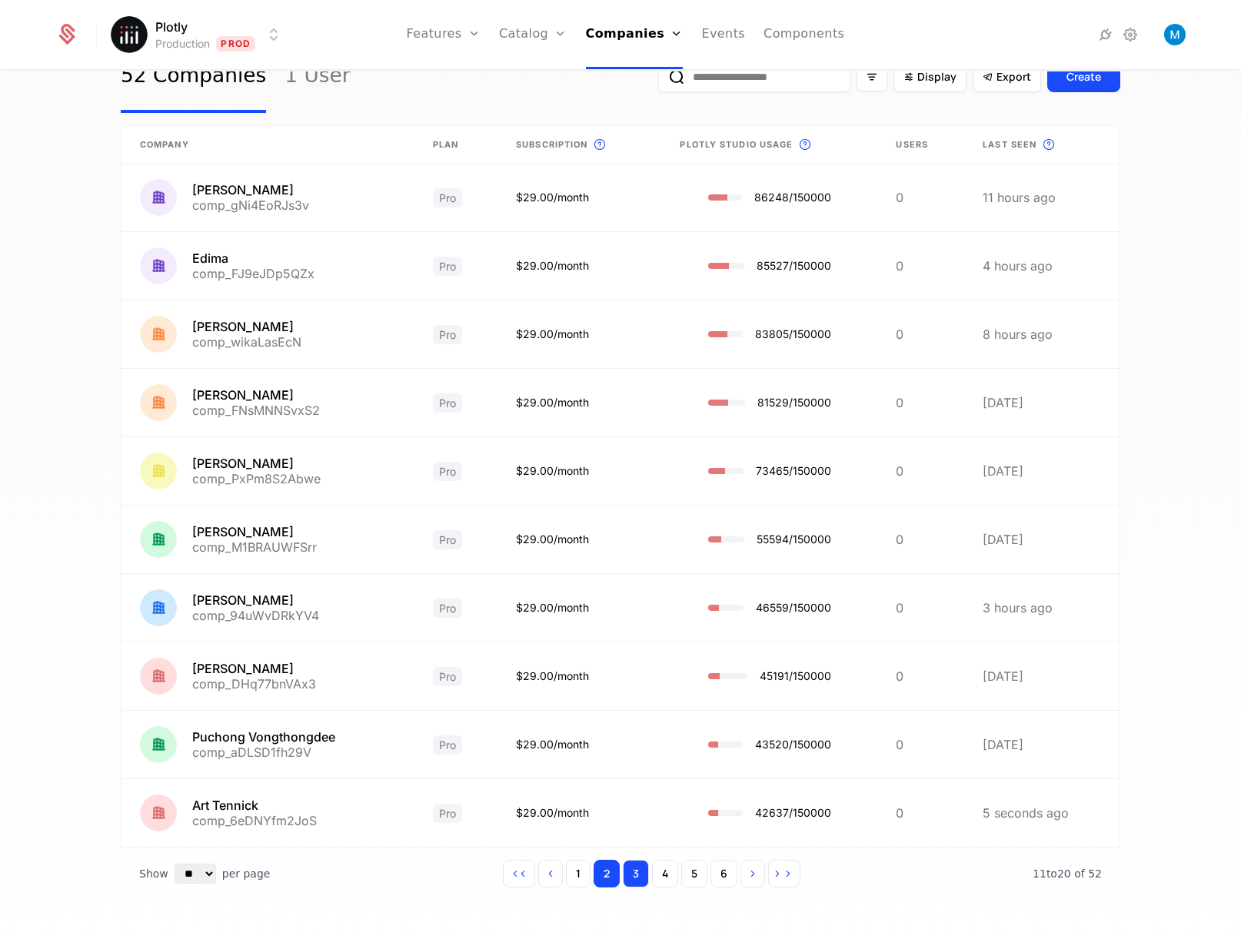
click at [631, 869] on button "3" at bounding box center [635, 873] width 26 height 28
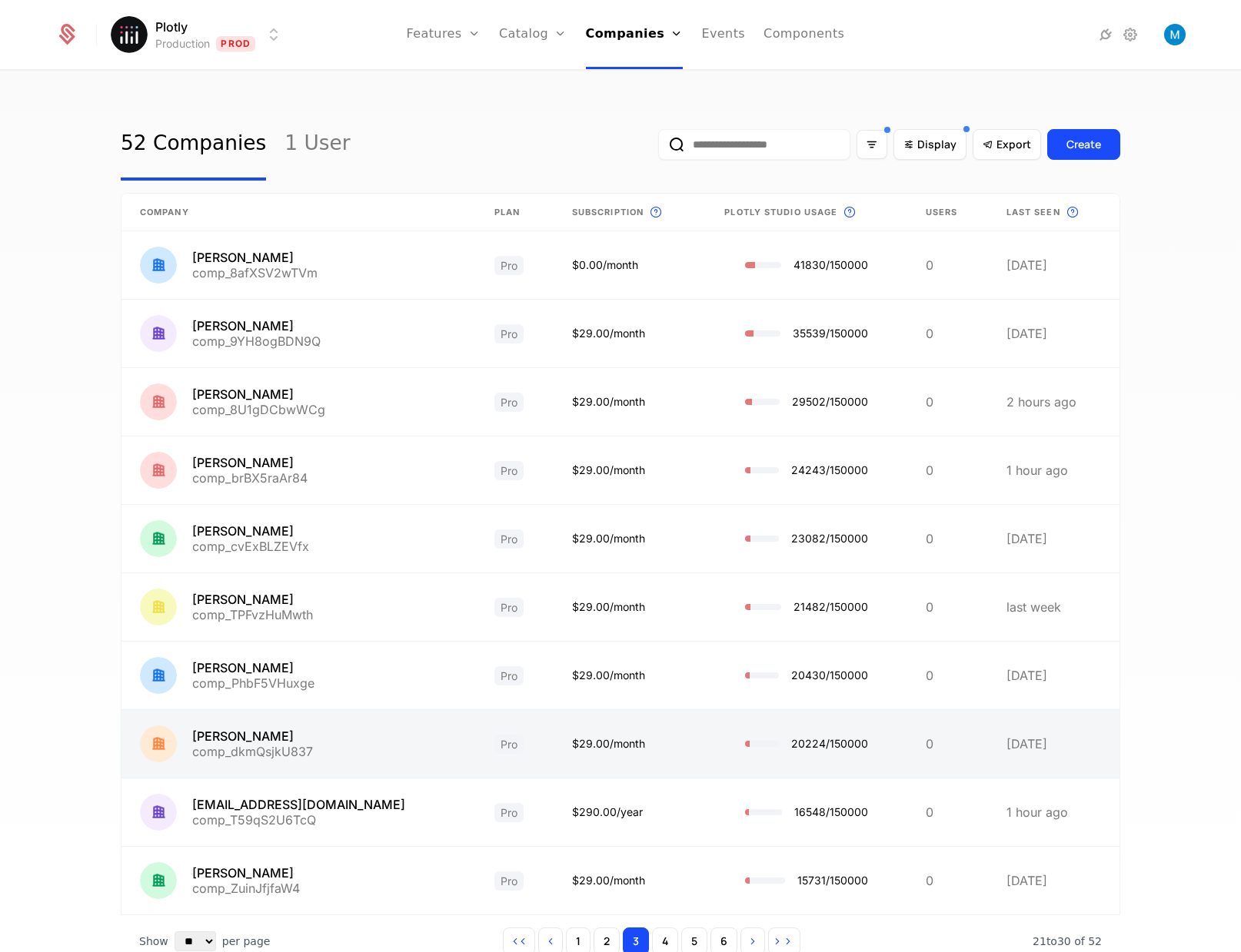
scroll to position [67, 0]
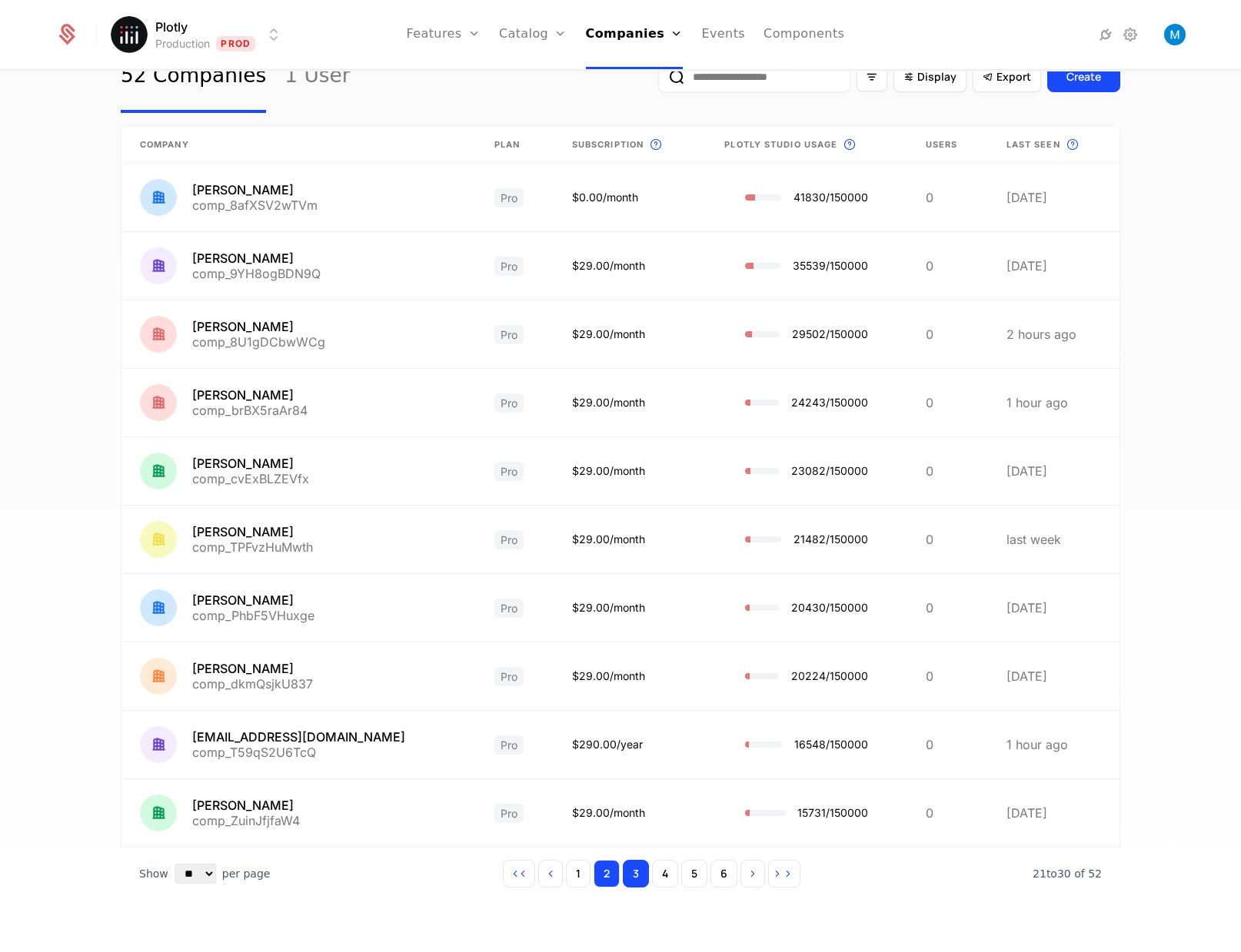
click at [599, 876] on button "2" at bounding box center [606, 873] width 26 height 28
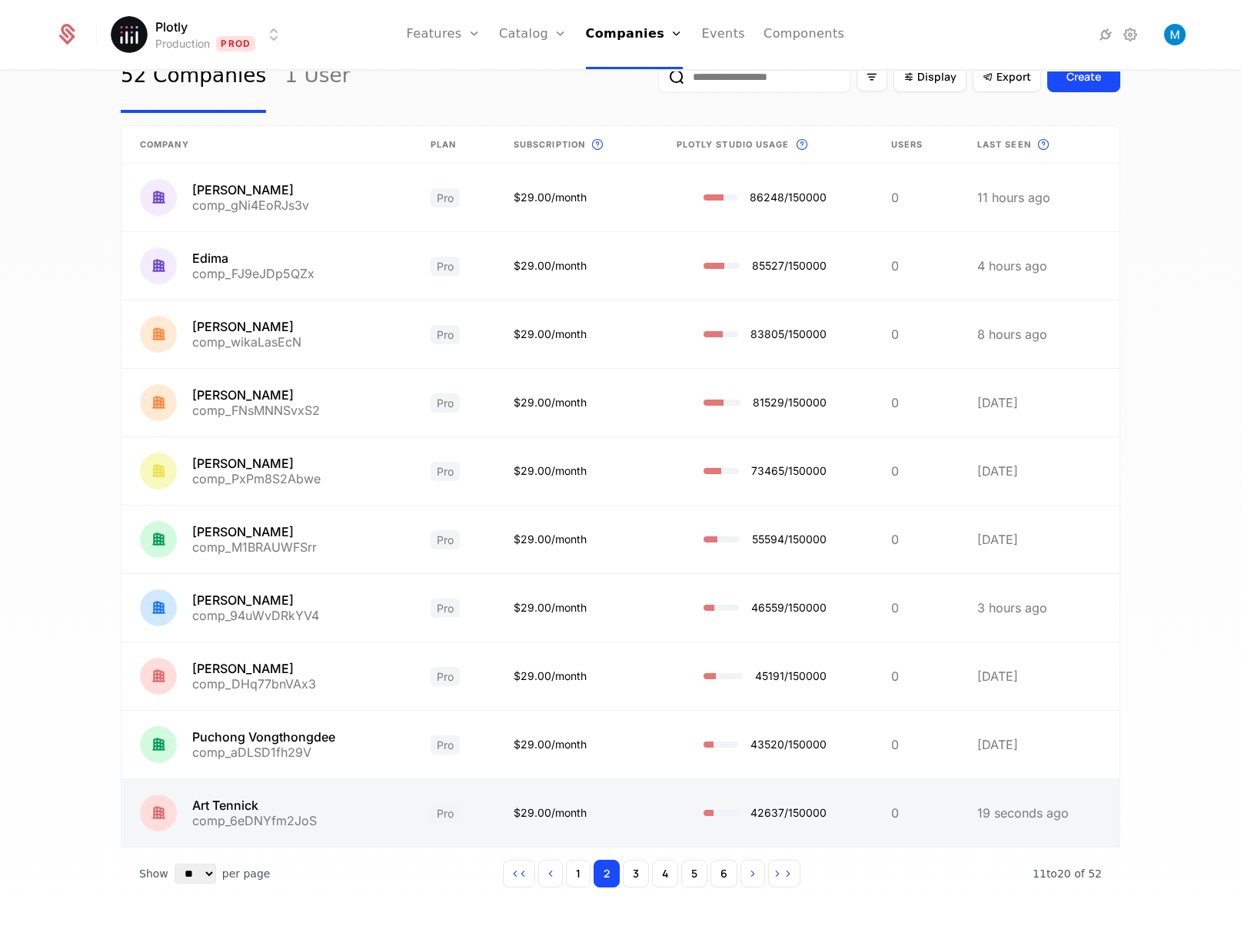
click at [288, 816] on link at bounding box center [267, 813] width 291 height 67
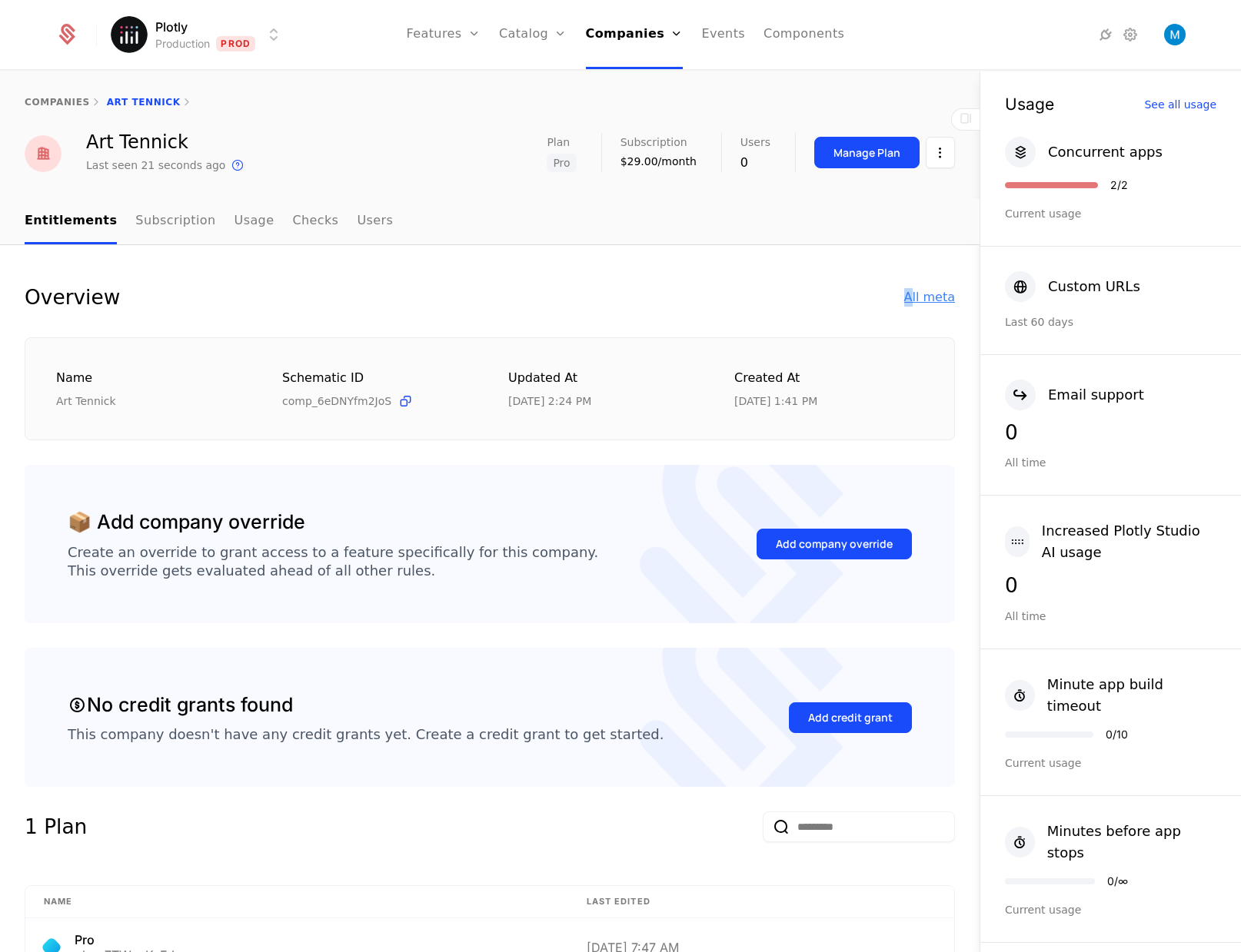
click at [905, 294] on div "Overview All meta" at bounding box center [489, 298] width 930 height 31
click at [905, 294] on div "All meta" at bounding box center [929, 297] width 51 height 18
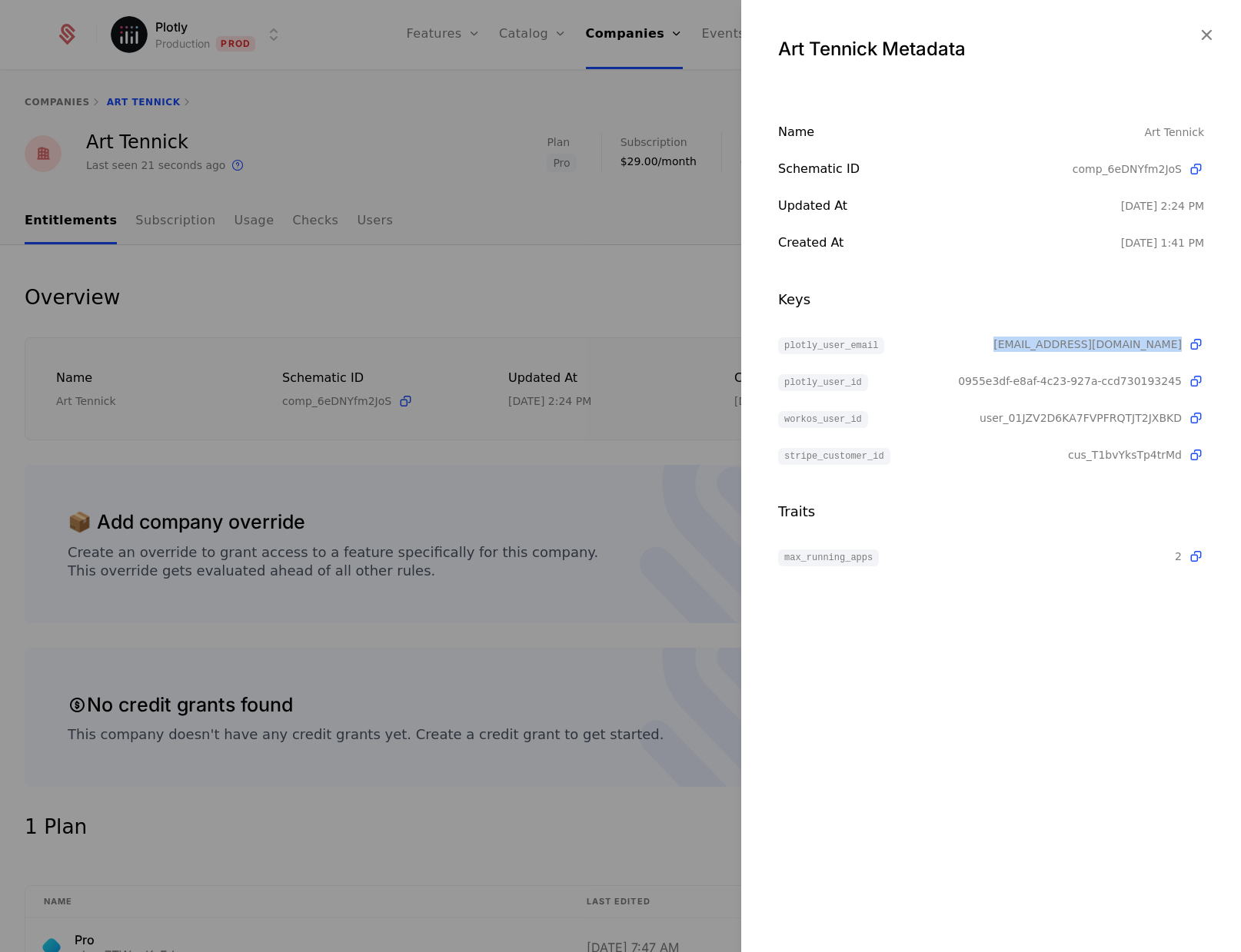
drag, startPoint x: 1182, startPoint y: 344, endPoint x: 1102, endPoint y: 345, distance: 80.0
click at [1102, 345] on span "[EMAIL_ADDRESS][DOMAIN_NAME]" at bounding box center [1098, 345] width 210 height 16
click at [538, 319] on div at bounding box center [620, 476] width 1241 height 952
